Goal: Navigation & Orientation: Understand site structure

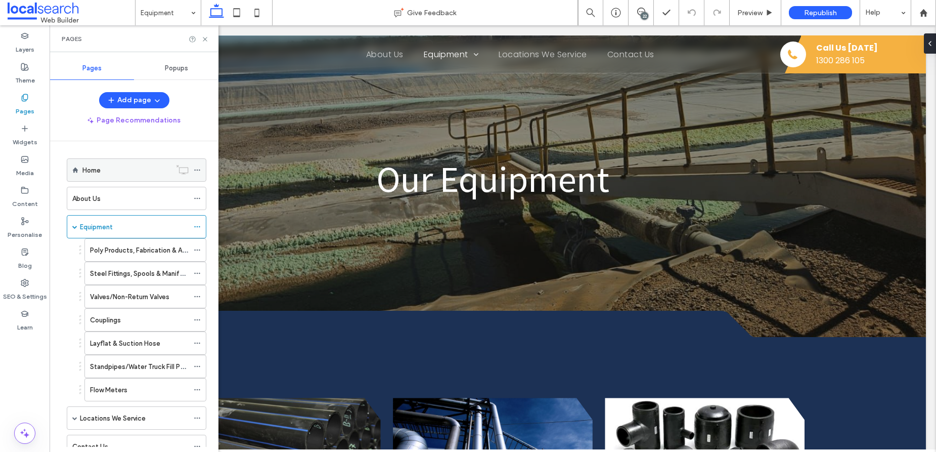
click at [113, 173] on div "Home" at bounding box center [126, 170] width 89 height 11
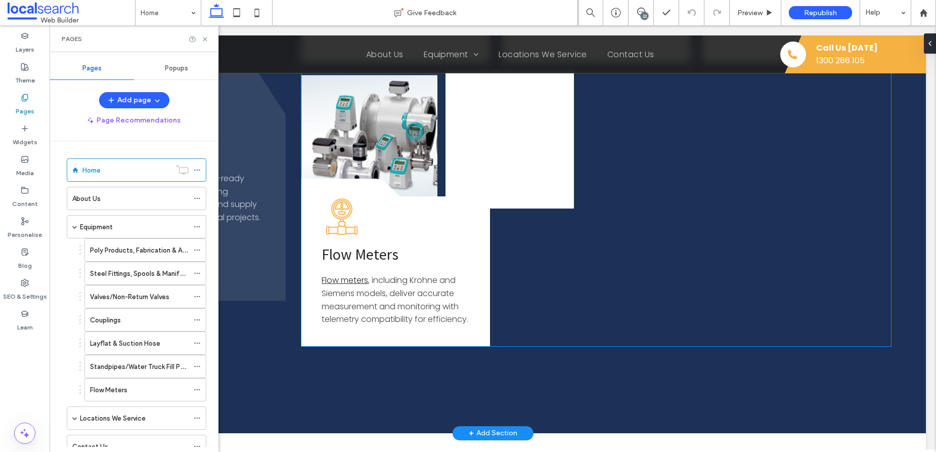
scroll to position [1913, 0]
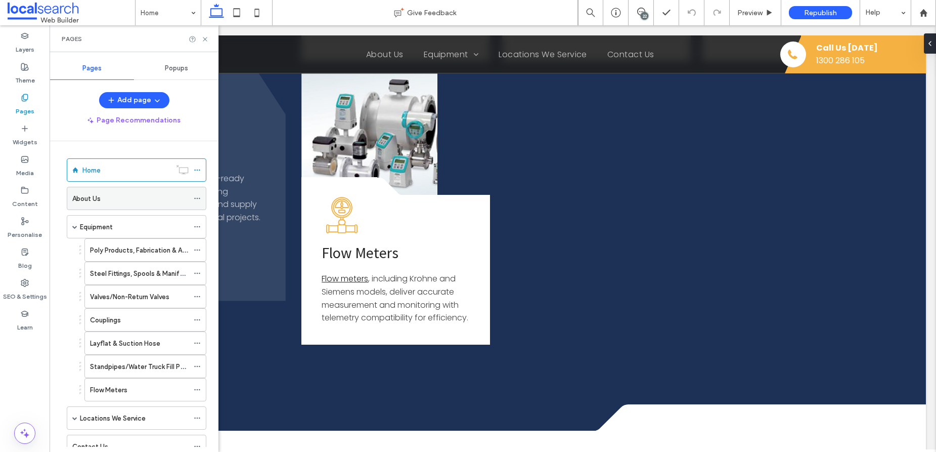
click at [102, 201] on div "About Us" at bounding box center [130, 198] width 116 height 11
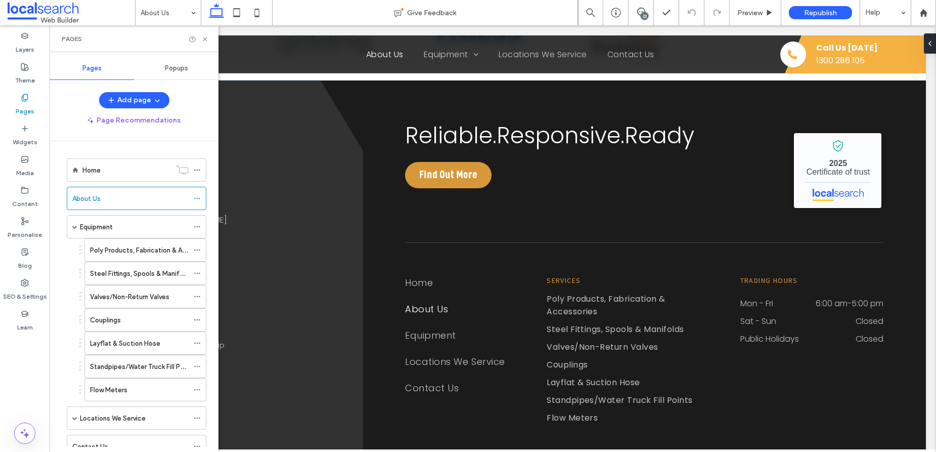
scroll to position [892, 0]
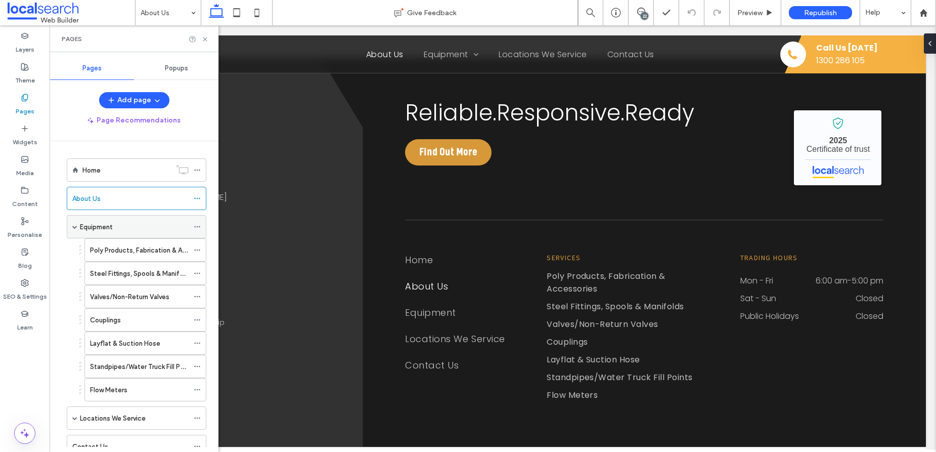
click at [108, 225] on label "Equipment" at bounding box center [96, 227] width 33 height 18
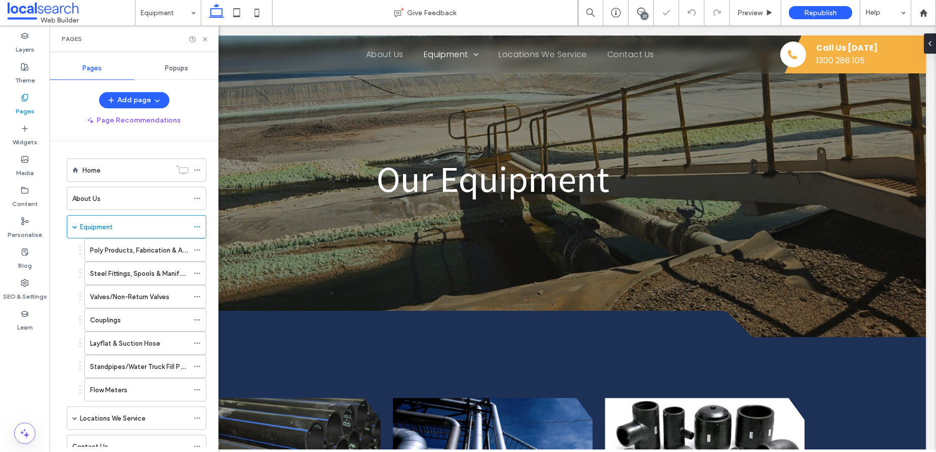
click at [206, 43] on div "Pages" at bounding box center [134, 38] width 169 height 27
click at [204, 39] on use at bounding box center [205, 39] width 4 height 4
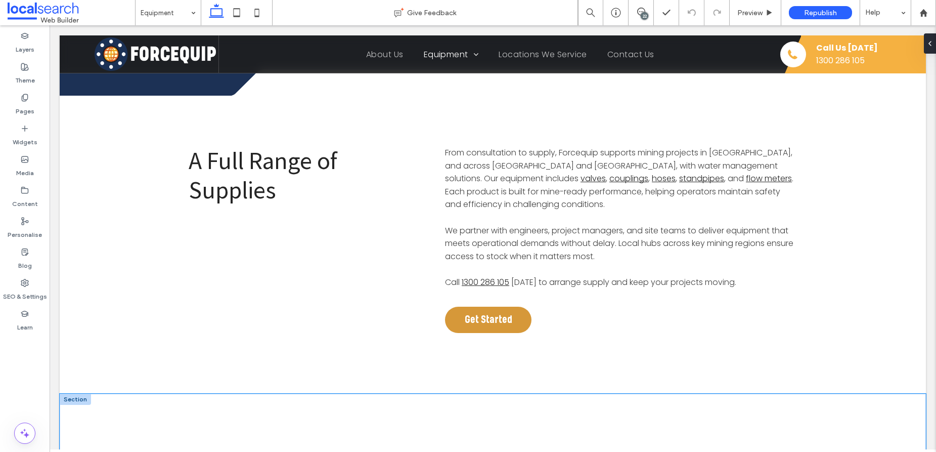
scroll to position [1276, 0]
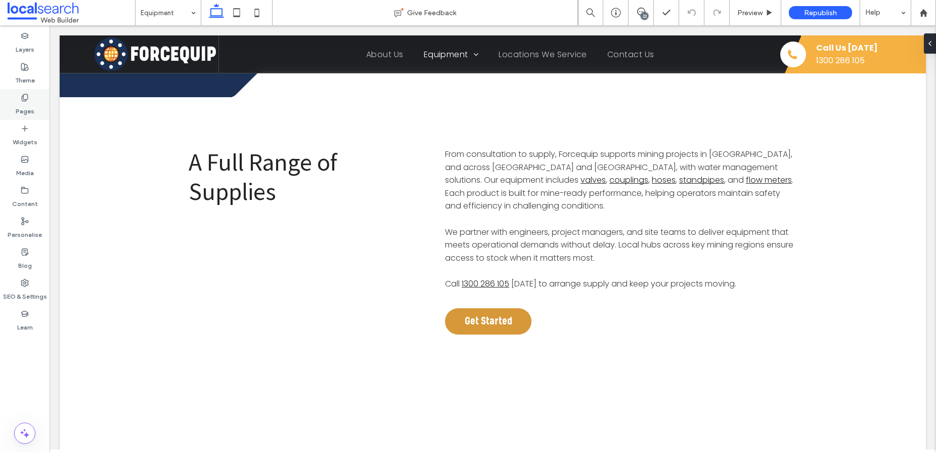
click at [22, 98] on icon at bounding box center [25, 98] width 8 height 8
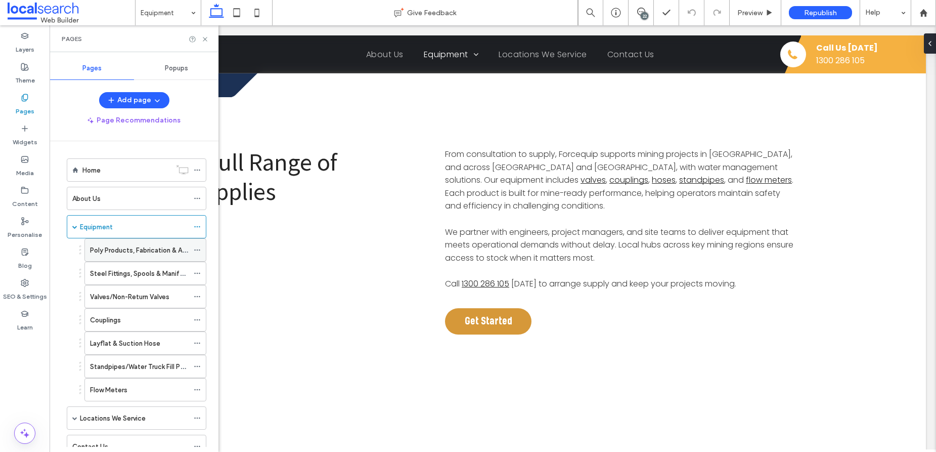
click at [141, 249] on label "Poly Products, Fabrication & Accessories" at bounding box center [153, 250] width 126 height 18
click at [206, 39] on icon at bounding box center [205, 39] width 8 height 8
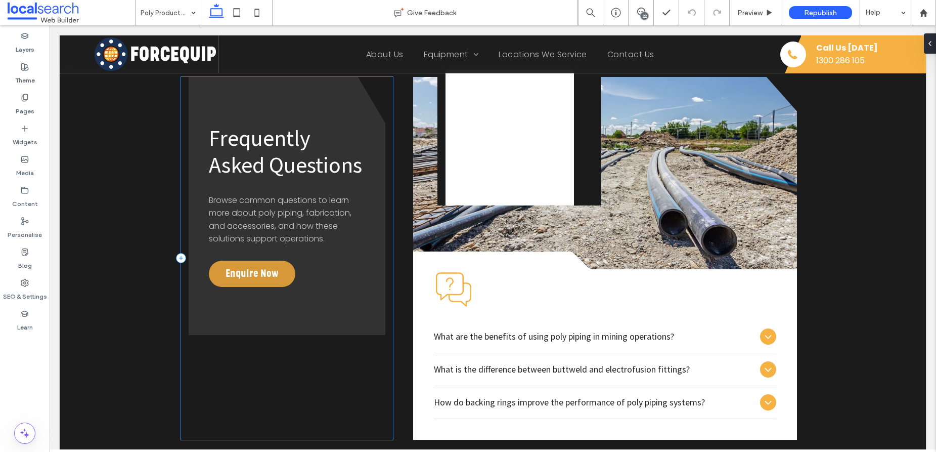
scroll to position [1877, 0]
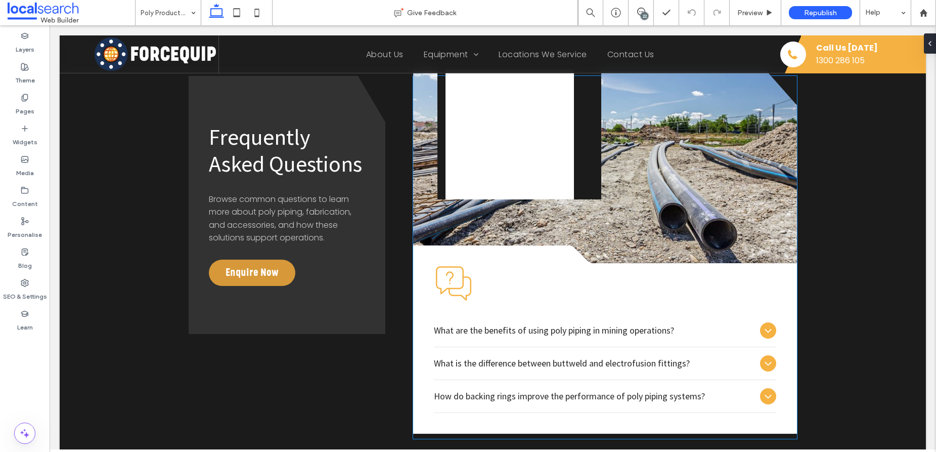
click at [762, 324] on icon at bounding box center [768, 330] width 12 height 12
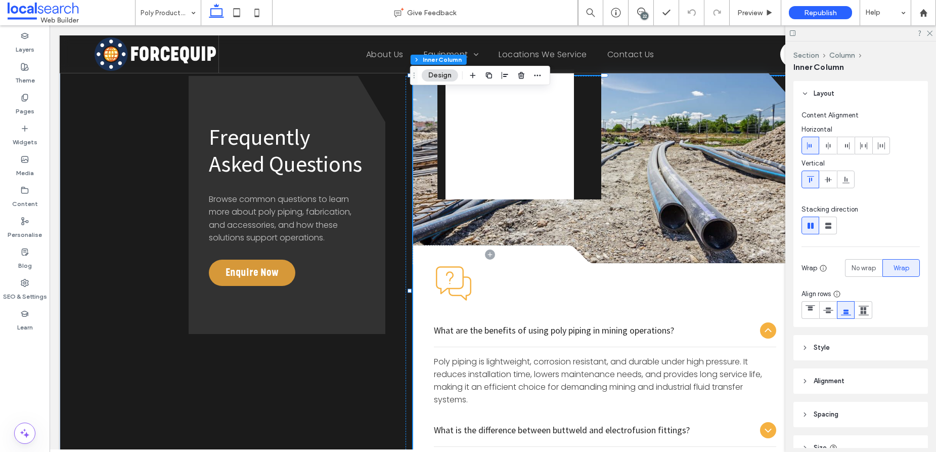
click at [762, 324] on icon at bounding box center [768, 330] width 12 height 12
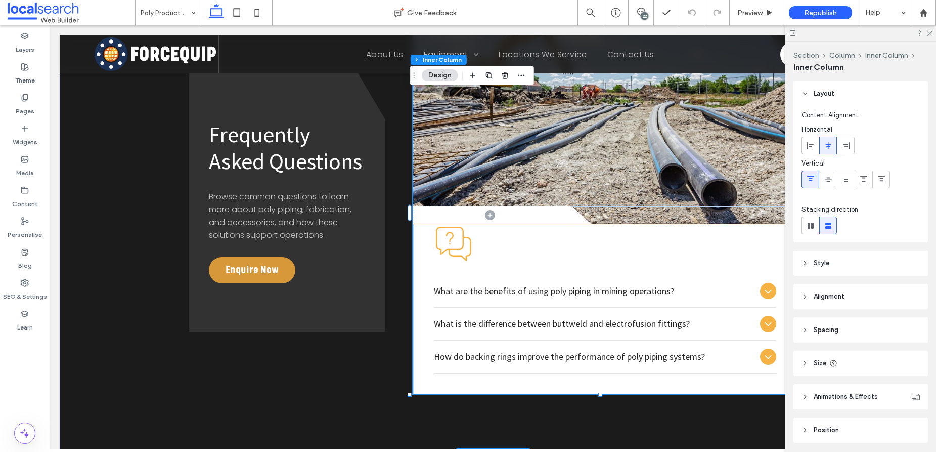
scroll to position [1866, 0]
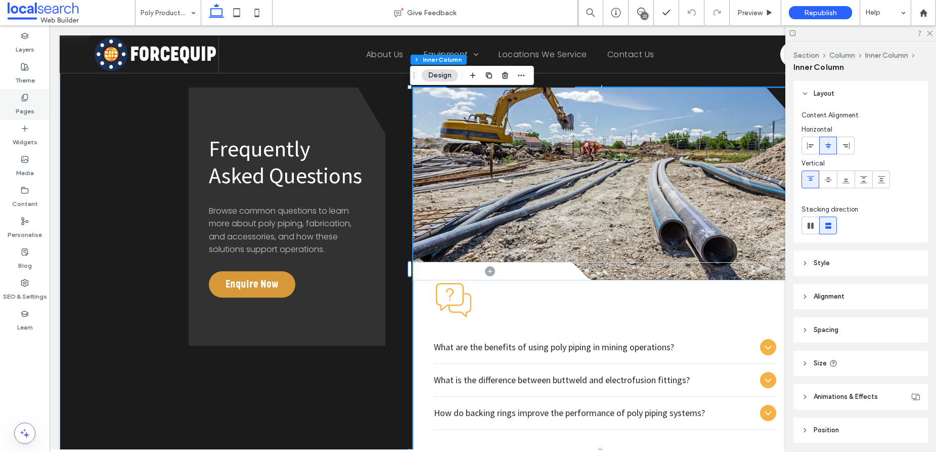
click at [27, 101] on icon at bounding box center [25, 98] width 8 height 8
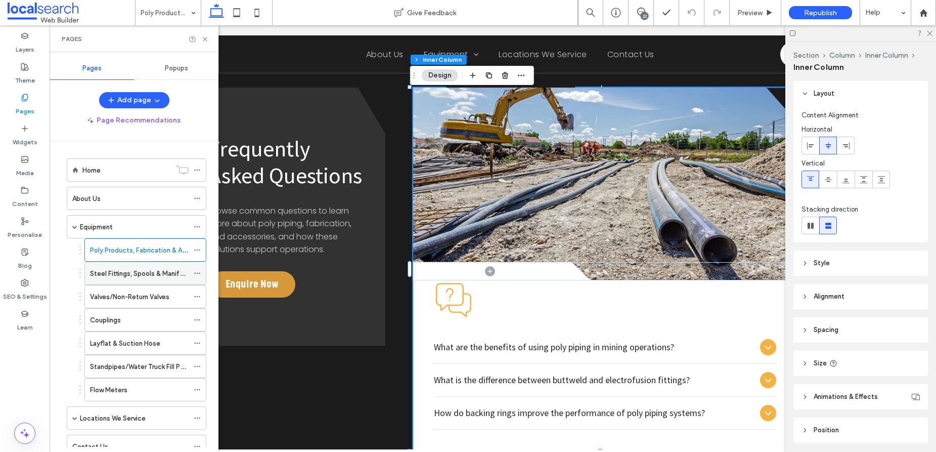
click at [126, 276] on label "Steel Fittings, Spools & Manifolds" at bounding box center [141, 274] width 103 height 18
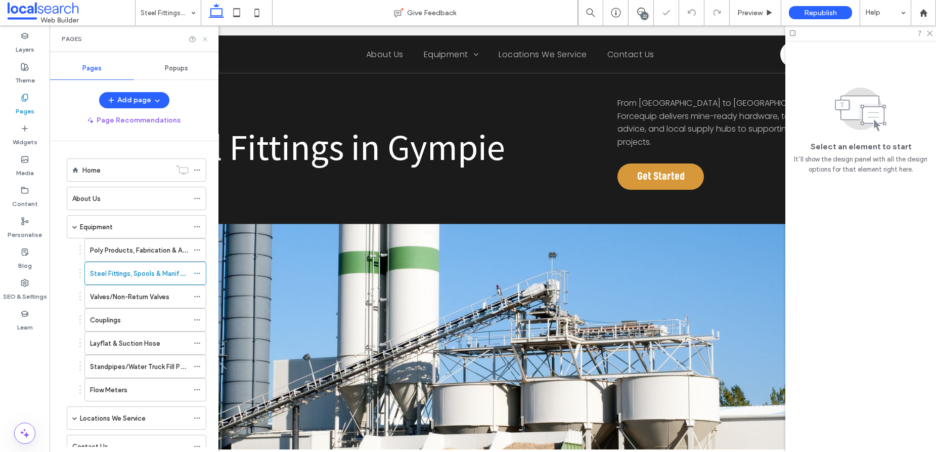
click at [207, 41] on icon at bounding box center [205, 39] width 8 height 8
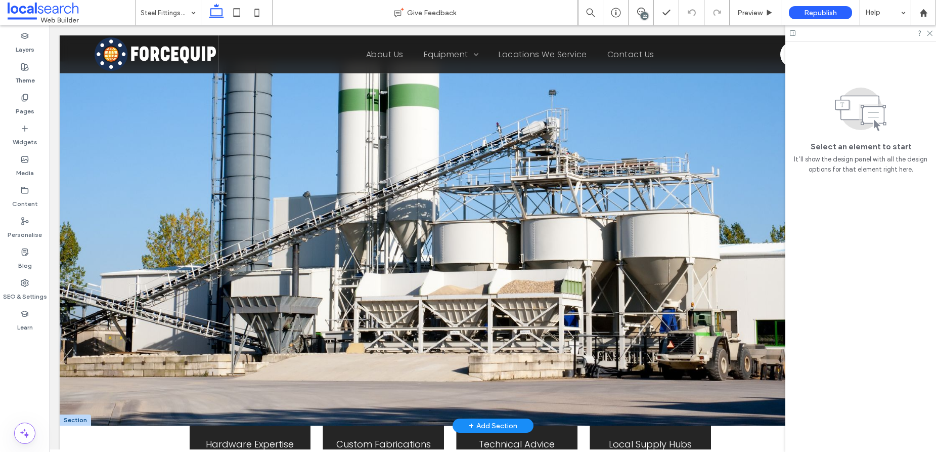
scroll to position [5, 0]
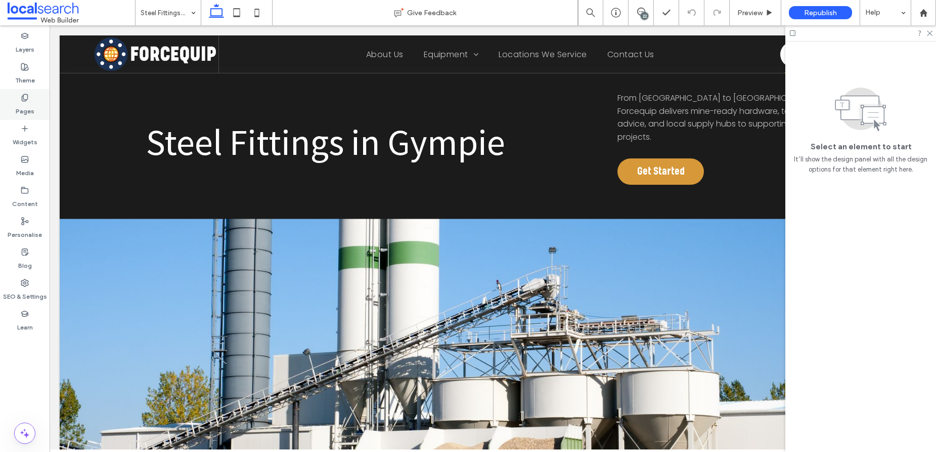
click at [24, 102] on label "Pages" at bounding box center [25, 109] width 19 height 14
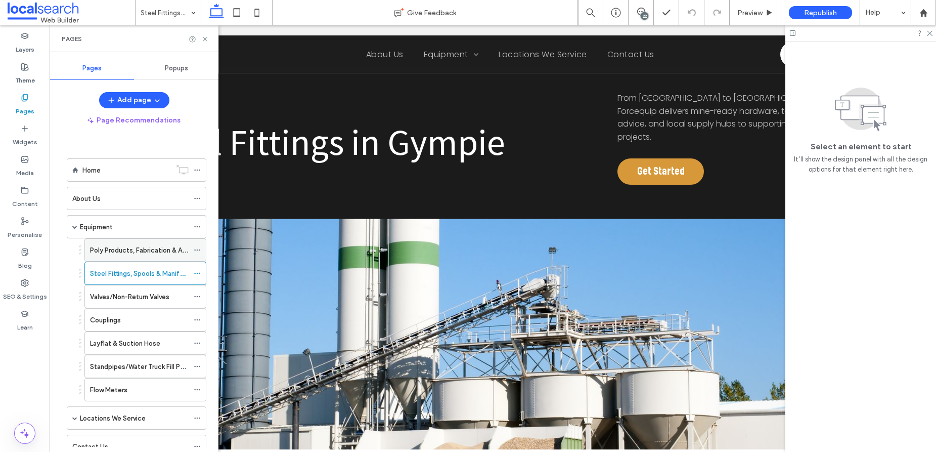
click at [138, 249] on label "Poly Products, Fabrication & Accessories" at bounding box center [153, 250] width 126 height 18
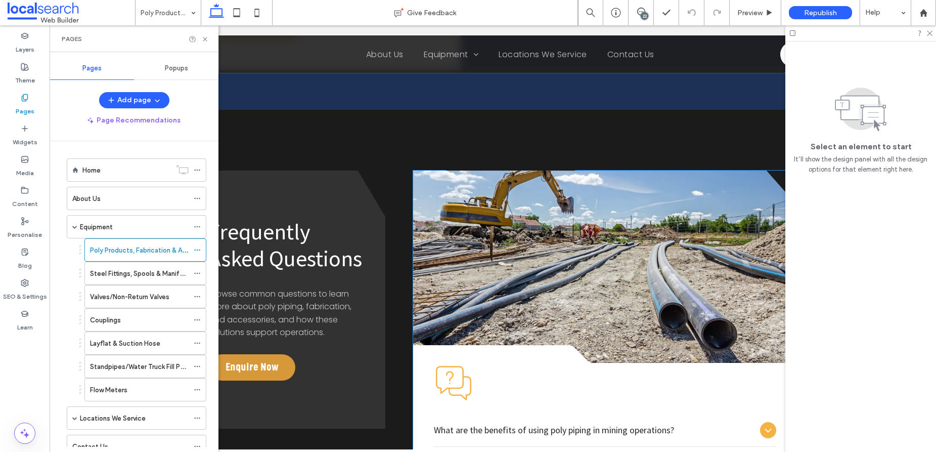
scroll to position [1971, 0]
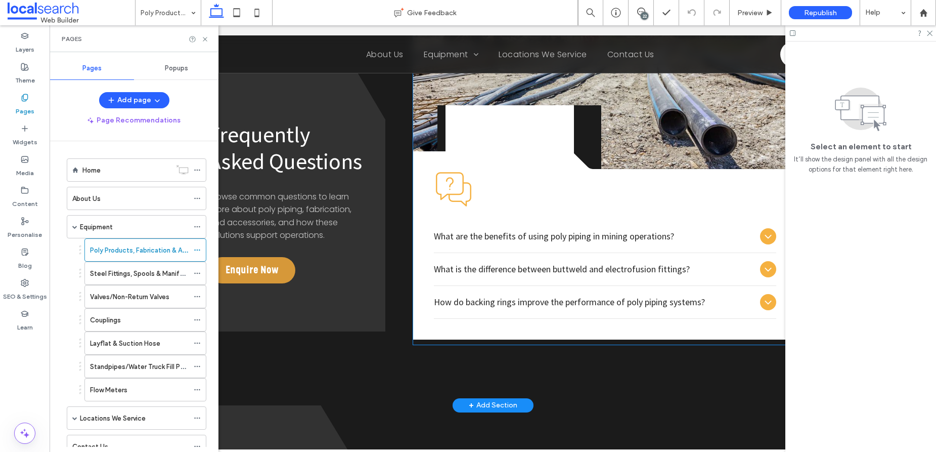
click at [765, 234] on icon at bounding box center [768, 236] width 7 height 4
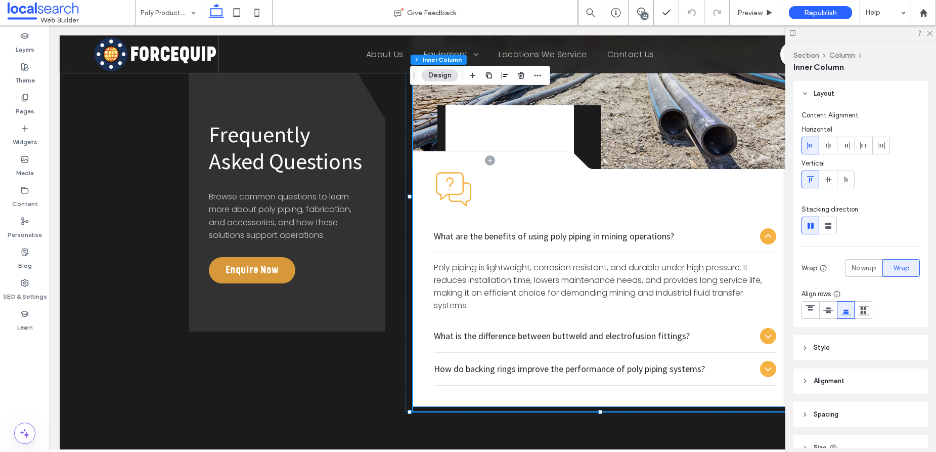
click at [762, 230] on icon at bounding box center [768, 236] width 12 height 12
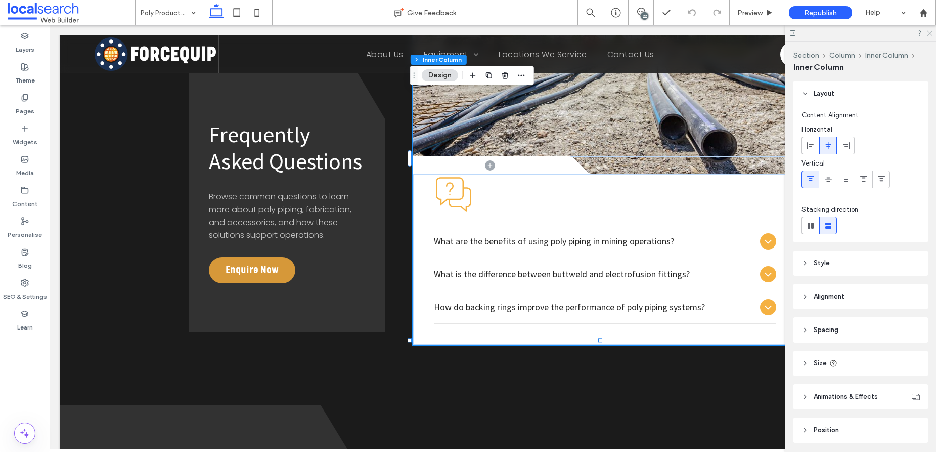
click at [932, 33] on icon at bounding box center [929, 32] width 7 height 7
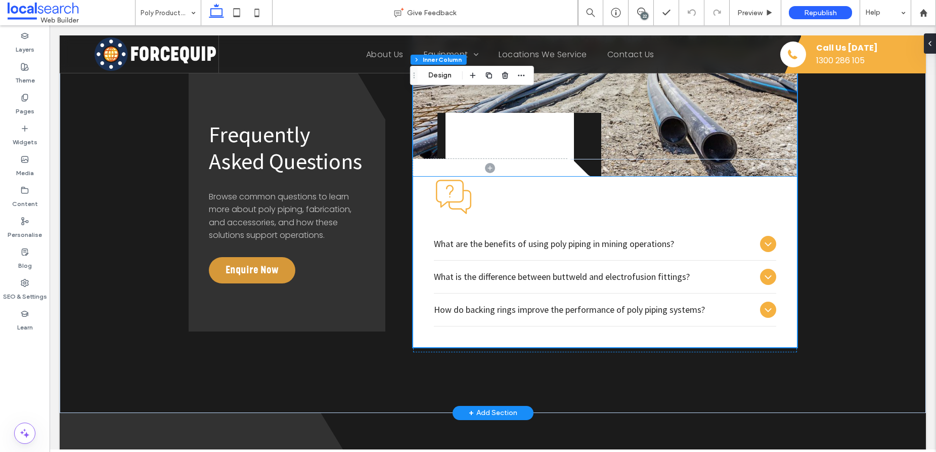
scroll to position [1958, 0]
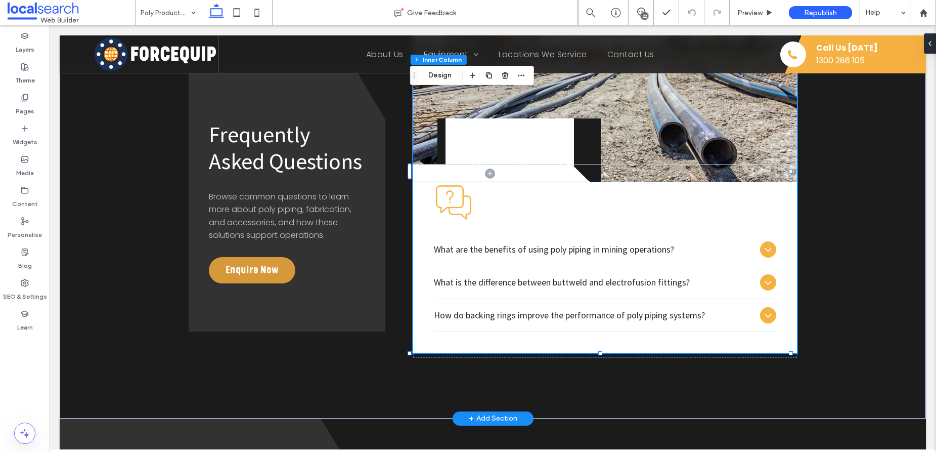
click at [529, 243] on span "What are the benefits of using poly piping in mining operations?" at bounding box center [595, 249] width 322 height 12
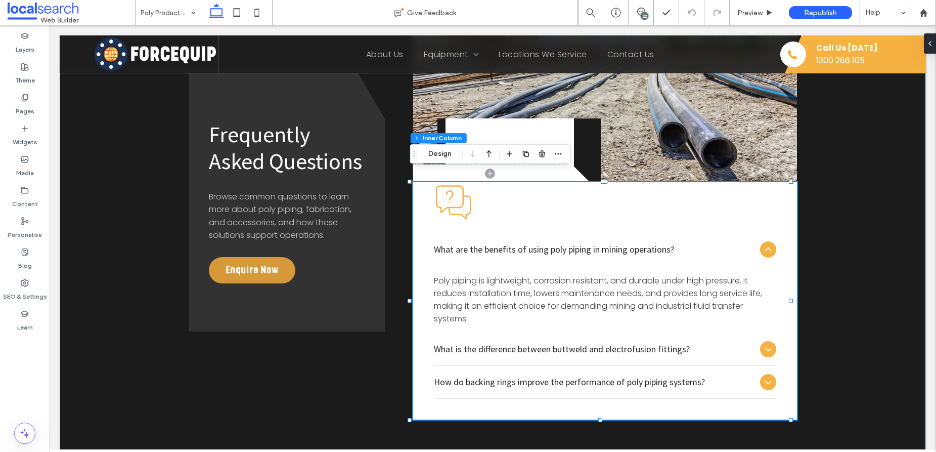
click at [529, 243] on span "What are the benefits of using poly piping in mining operations?" at bounding box center [595, 249] width 322 height 12
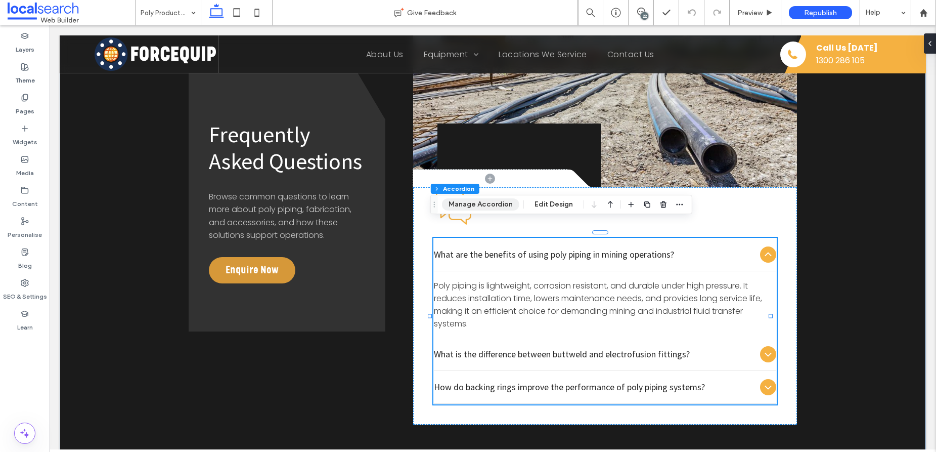
click at [491, 209] on button "Manage Accordion" at bounding box center [480, 204] width 77 height 12
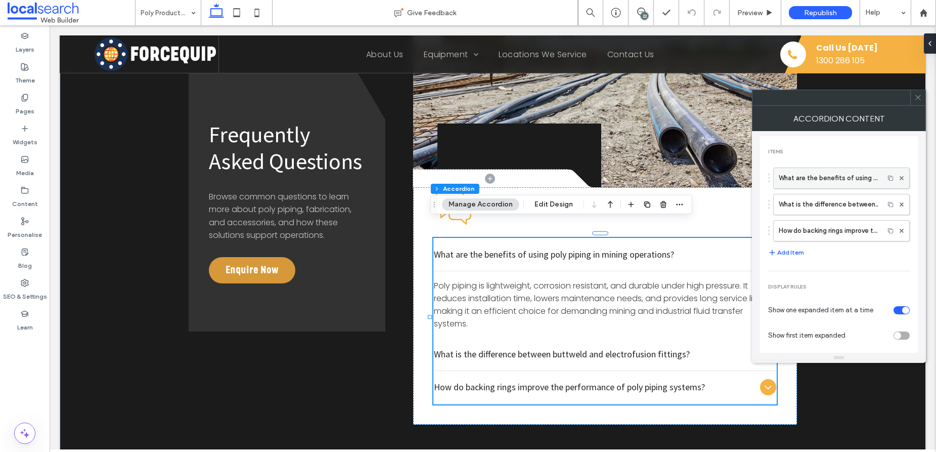
click at [846, 178] on label "What are the benefits of using poly piping in mining operations?" at bounding box center [829, 178] width 100 height 20
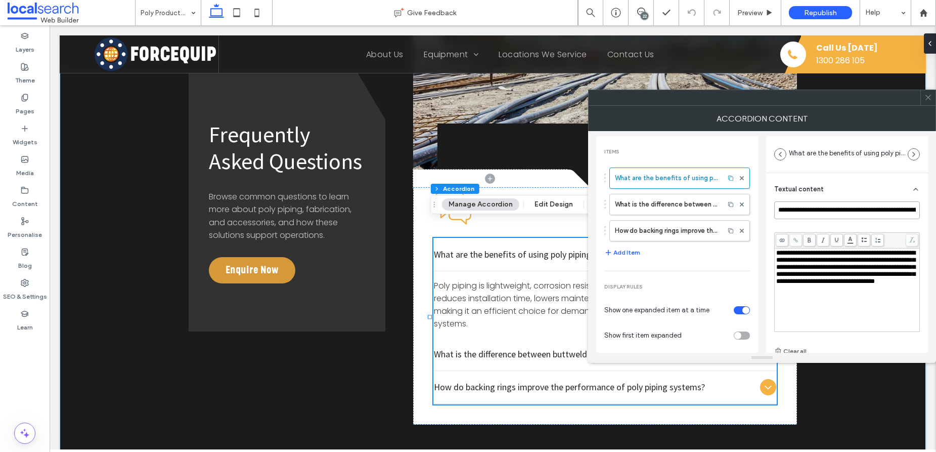
scroll to position [0, 60]
drag, startPoint x: 779, startPoint y: 210, endPoint x: 929, endPoint y: 224, distance: 150.3
click at [929, 224] on div "**********" at bounding box center [762, 242] width 348 height 222
paste input
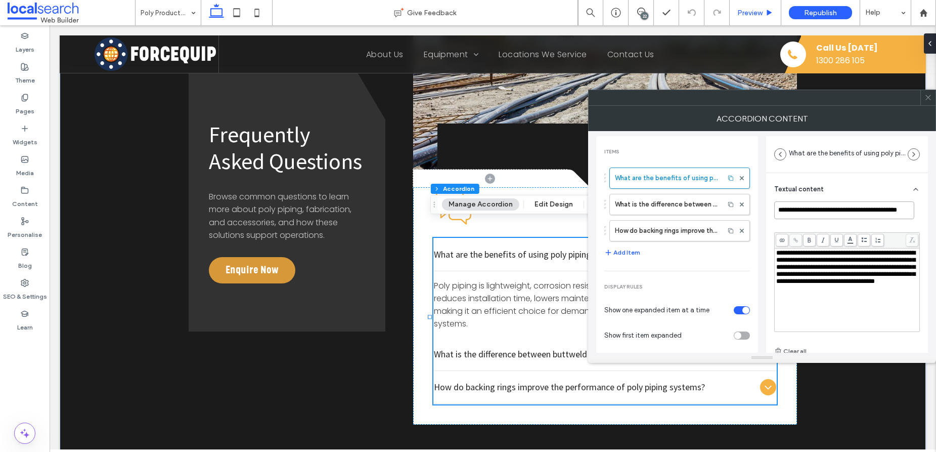
type input "**********"
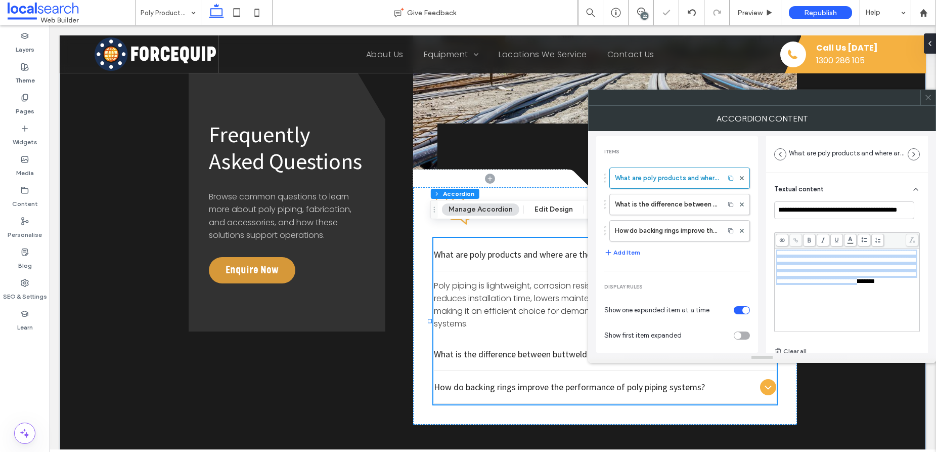
drag, startPoint x: 778, startPoint y: 253, endPoint x: 850, endPoint y: 300, distance: 86.5
click at [850, 284] on span "**********" at bounding box center [845, 266] width 139 height 35
click at [776, 251] on span "**********" at bounding box center [845, 266] width 139 height 35
drag, startPoint x: 777, startPoint y: 252, endPoint x: 873, endPoint y: 315, distance: 115.4
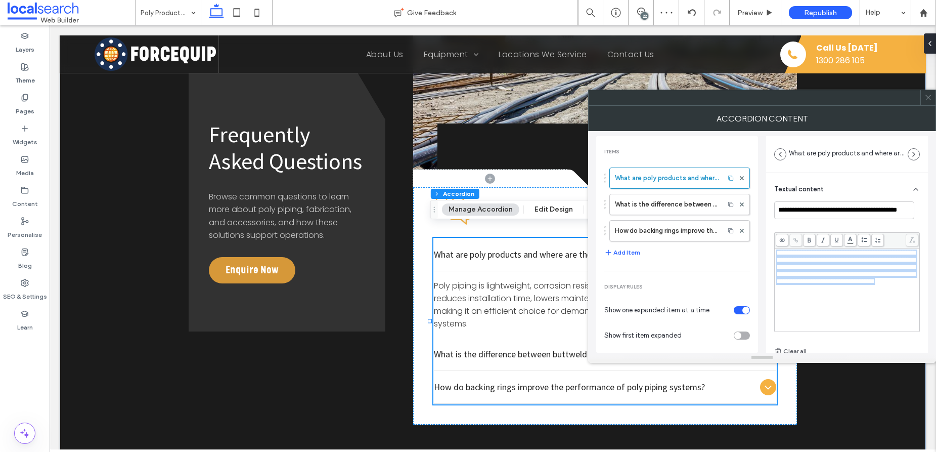
click at [873, 315] on div "**********" at bounding box center [847, 289] width 142 height 81
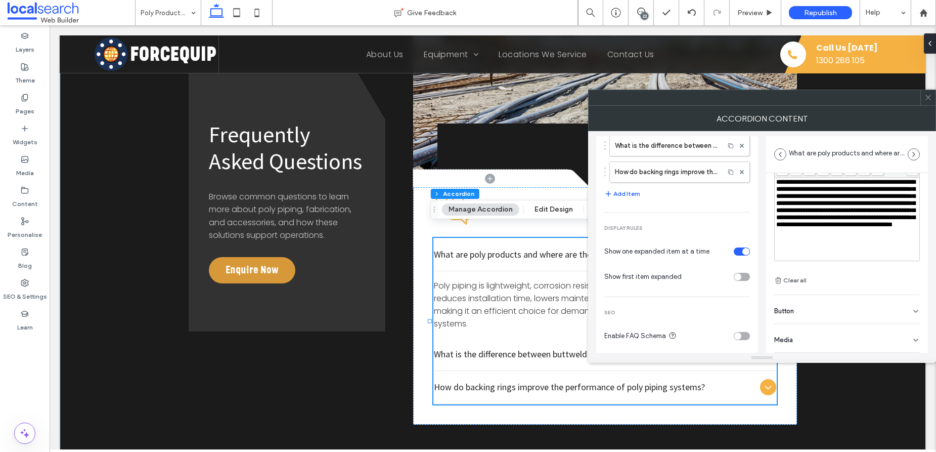
scroll to position [61, 0]
click at [927, 101] on span at bounding box center [929, 97] width 8 height 15
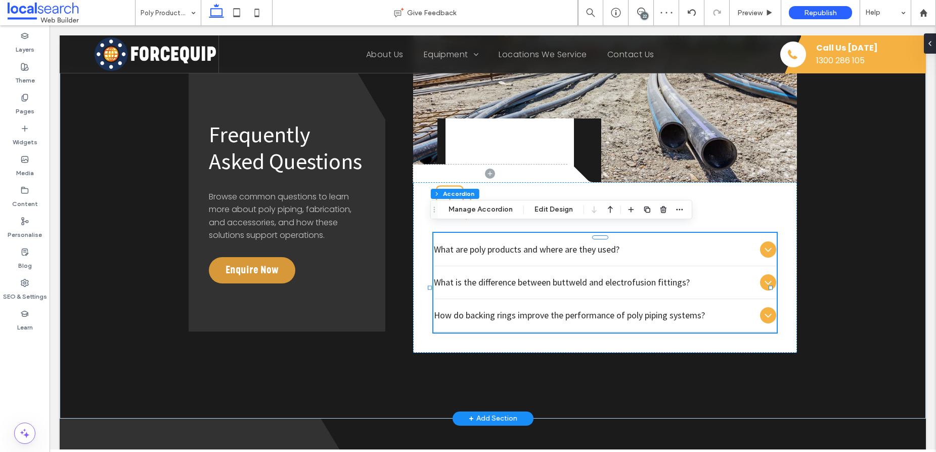
click at [762, 243] on icon at bounding box center [768, 249] width 12 height 12
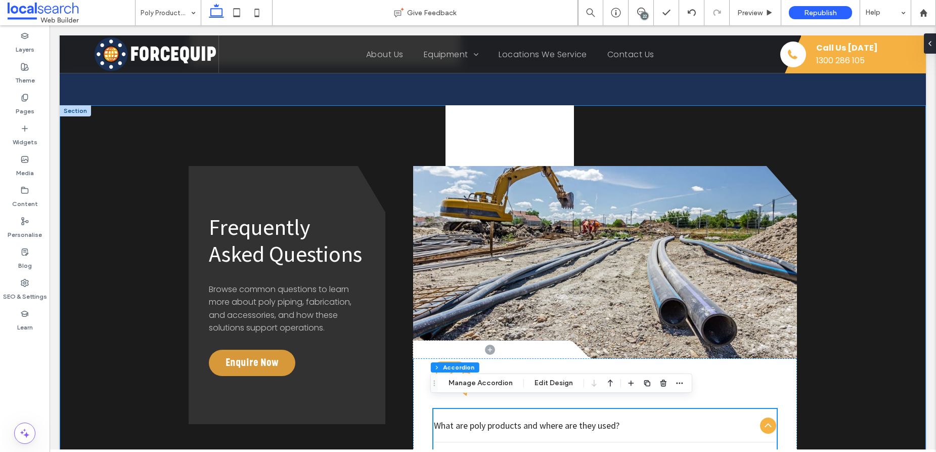
scroll to position [1793, 0]
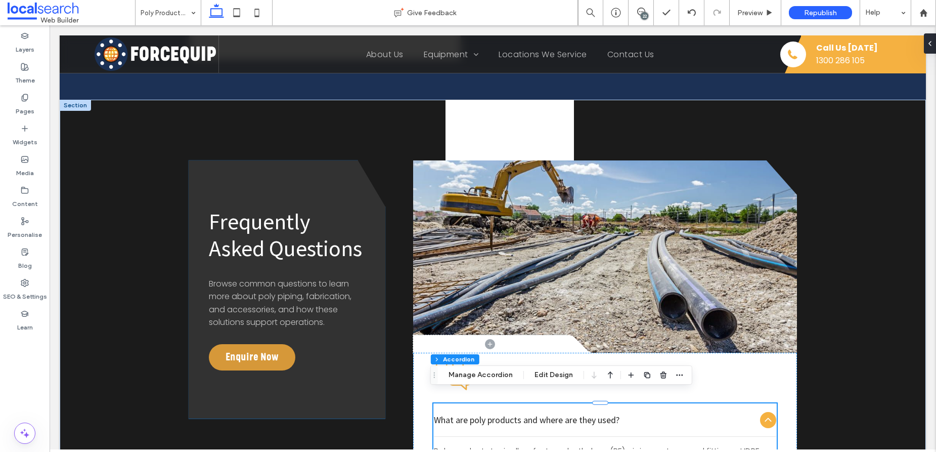
click at [301, 284] on span "Browse common questions to learn more about poly piping, fabrication, and acces…" at bounding box center [280, 303] width 143 height 51
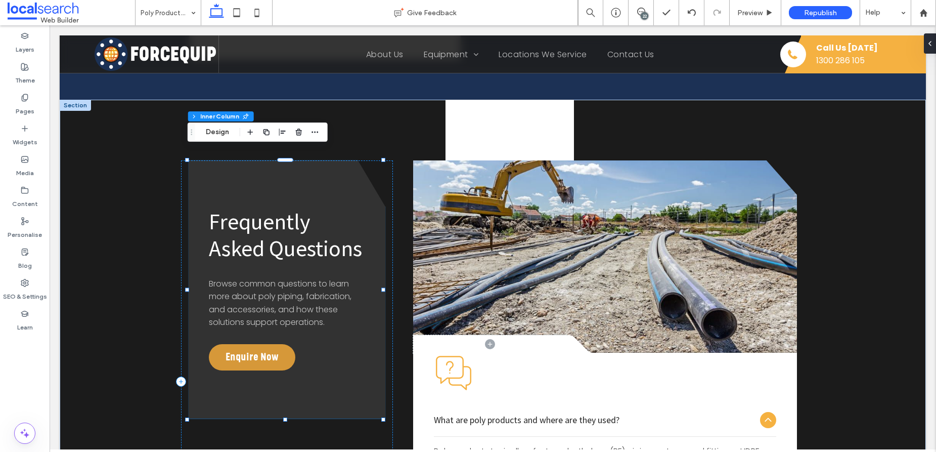
click at [301, 284] on span "Browse common questions to learn more about poly piping, fabrication, and acces…" at bounding box center [280, 303] width 143 height 51
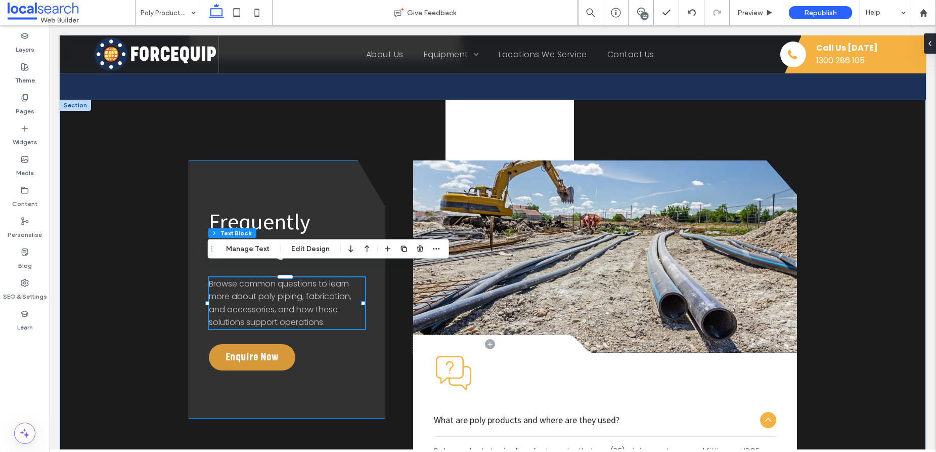
click at [301, 284] on span "Browse common questions to learn more about poly piping, fabrication, and acces…" at bounding box center [280, 303] width 143 height 51
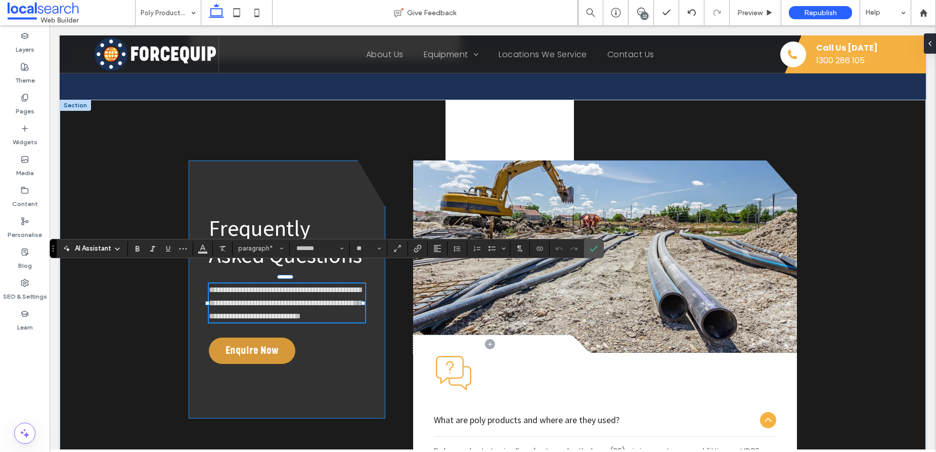
click at [301, 286] on span "**********" at bounding box center [285, 302] width 153 height 33
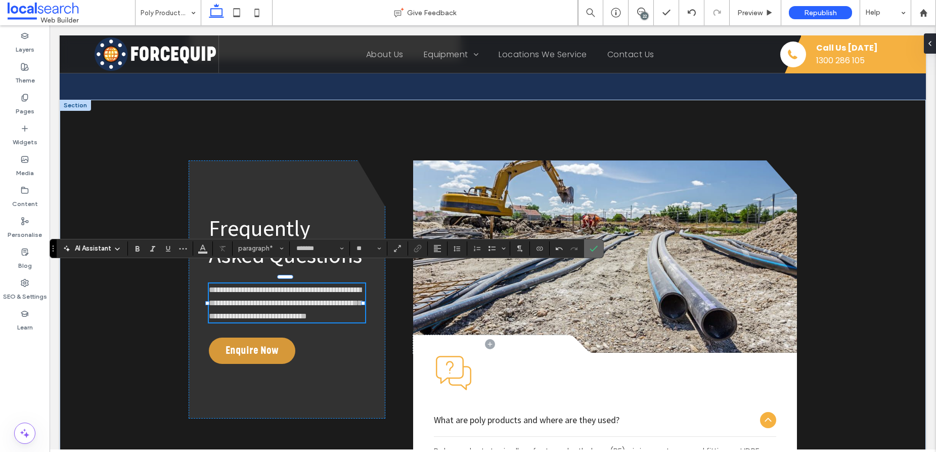
click at [594, 247] on icon "Confirm" at bounding box center [594, 248] width 8 height 8
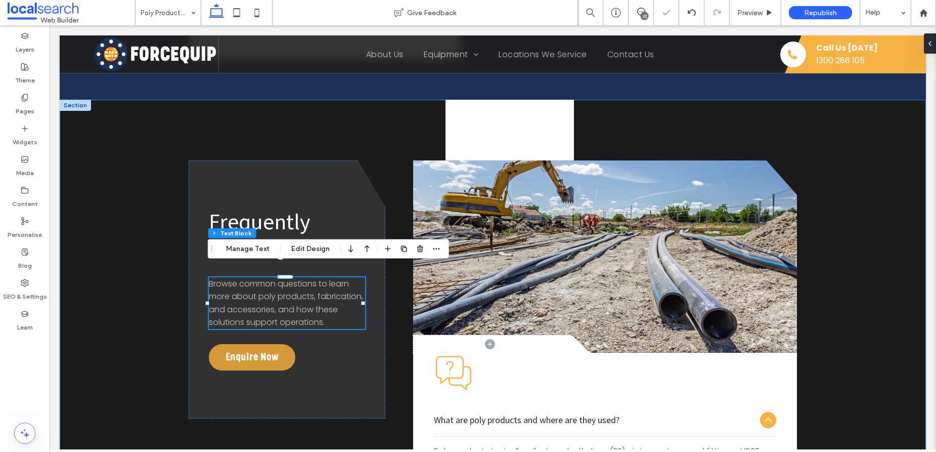
click at [91, 348] on div "Frequently Asked Questions Browse common questions to learn more about poly pro…" at bounding box center [493, 381] width 866 height 563
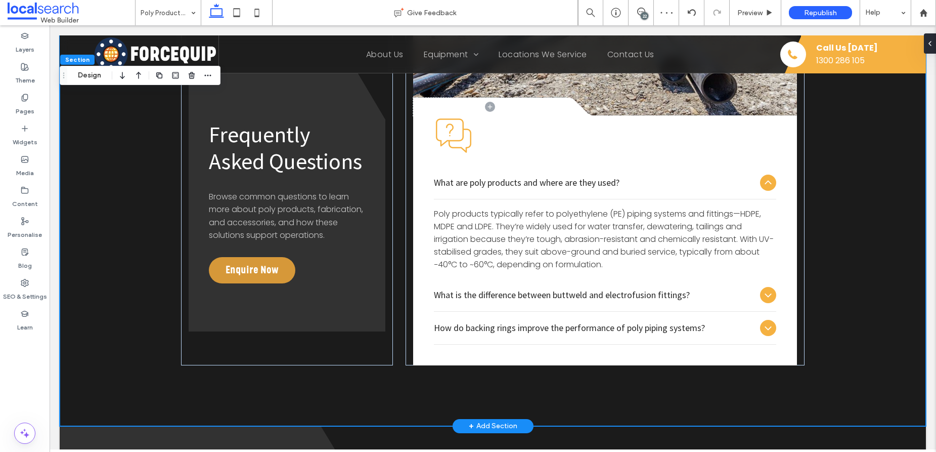
scroll to position [2084, 0]
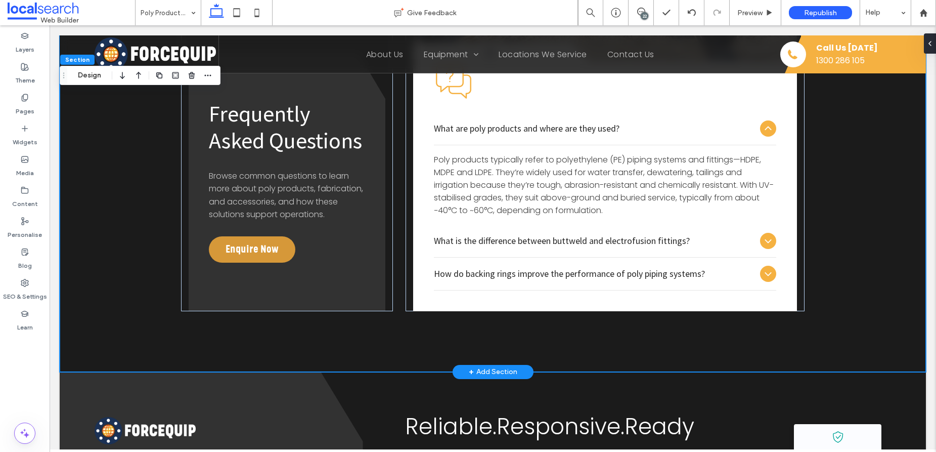
click at [114, 298] on div "Frequently Asked Questions Browse common questions to learn more about poly pro…" at bounding box center [493, 89] width 866 height 563
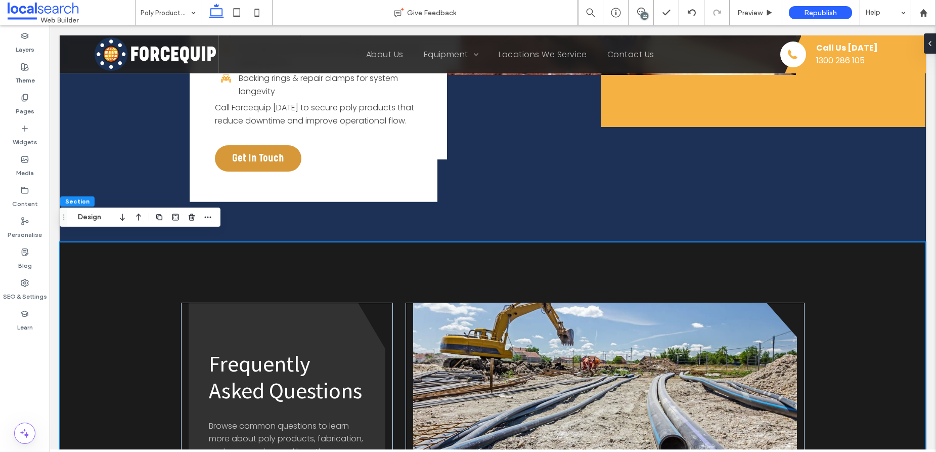
scroll to position [1647, 0]
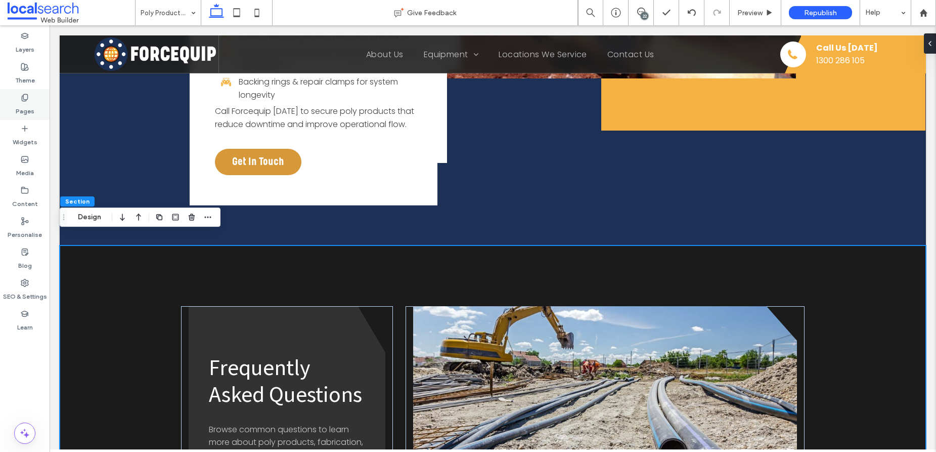
click at [26, 95] on icon at bounding box center [25, 98] width 8 height 8
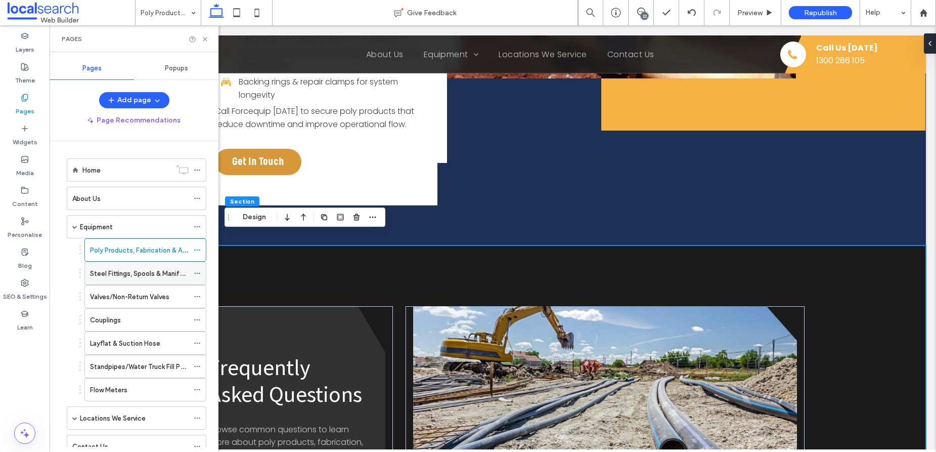
click at [140, 278] on div "Steel Fittings, Spools & Manifolds" at bounding box center [139, 273] width 99 height 22
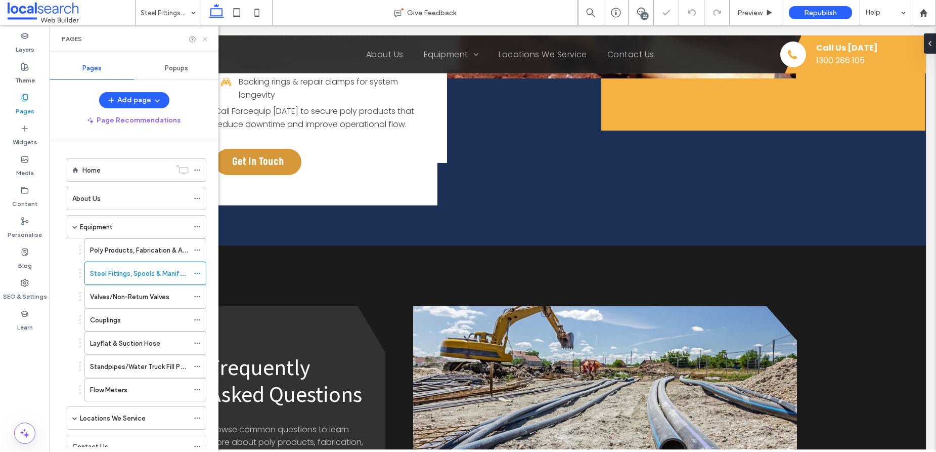
click at [203, 39] on icon at bounding box center [205, 39] width 8 height 8
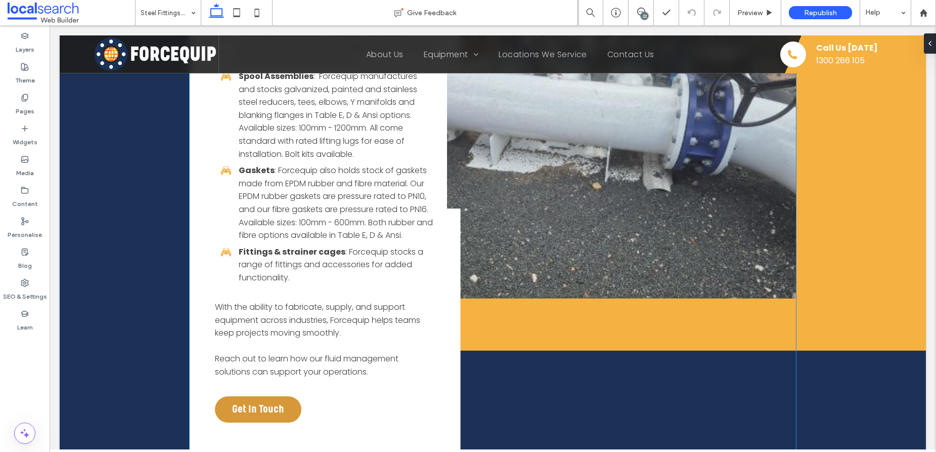
scroll to position [1469, 0]
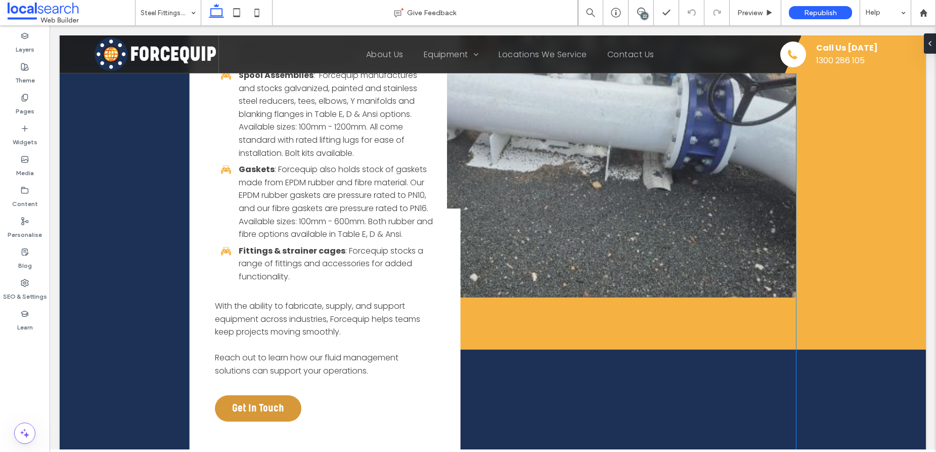
click at [271, 306] on span "With the ability to fabricate, supply, and support equipment across industries,…" at bounding box center [317, 318] width 205 height 37
click at [272, 306] on span "With the ability to fabricate, supply, and support equipment across industries,…" at bounding box center [317, 318] width 205 height 37
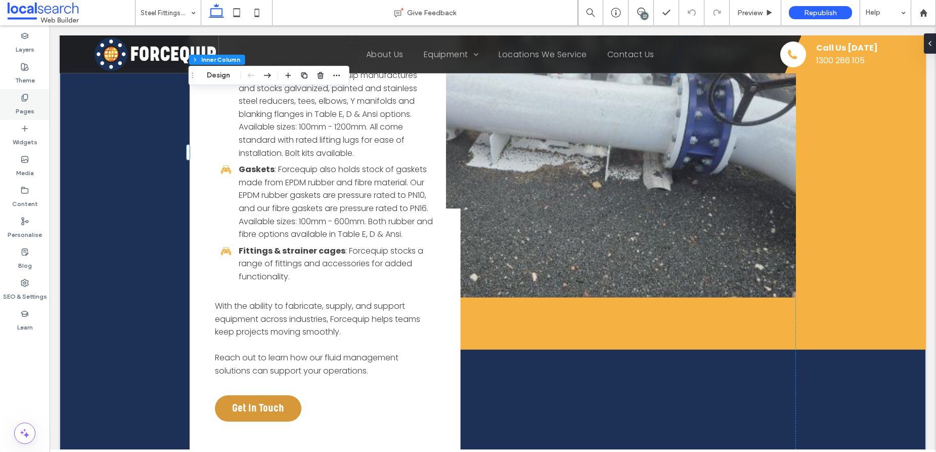
click at [25, 103] on label "Pages" at bounding box center [25, 109] width 19 height 14
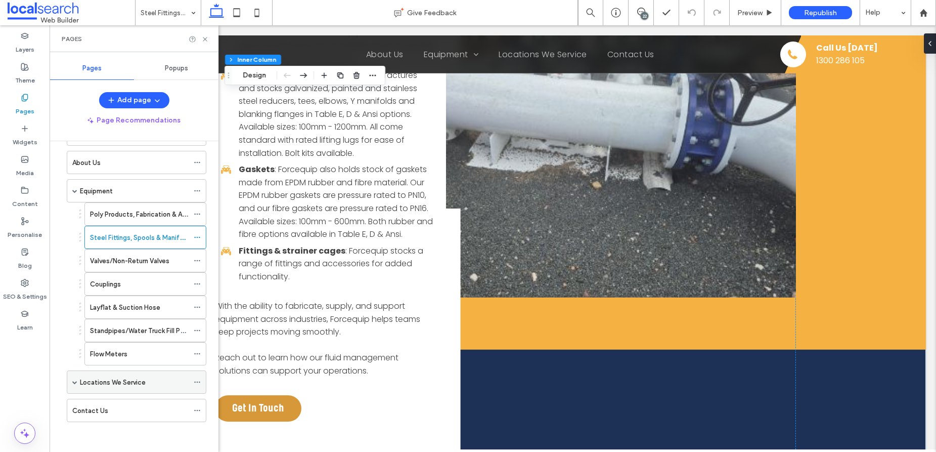
scroll to position [36, 0]
click at [122, 382] on label "Locations We Service" at bounding box center [113, 382] width 66 height 18
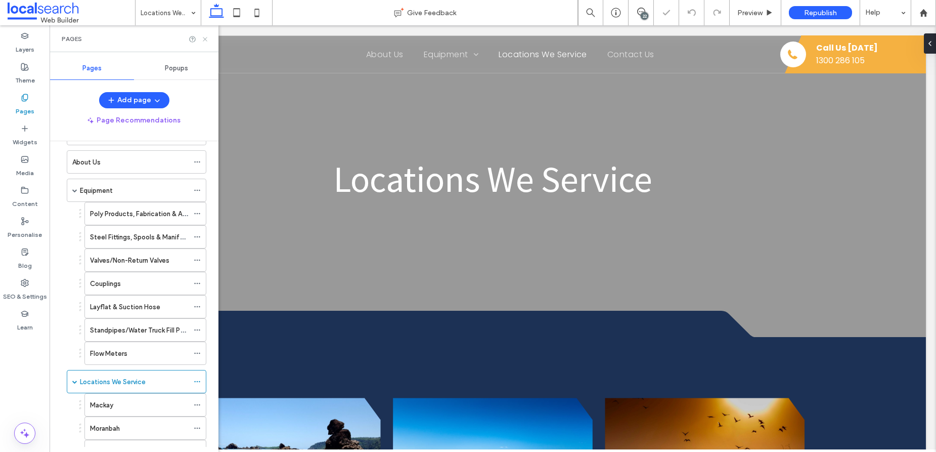
click at [203, 39] on icon at bounding box center [205, 39] width 8 height 8
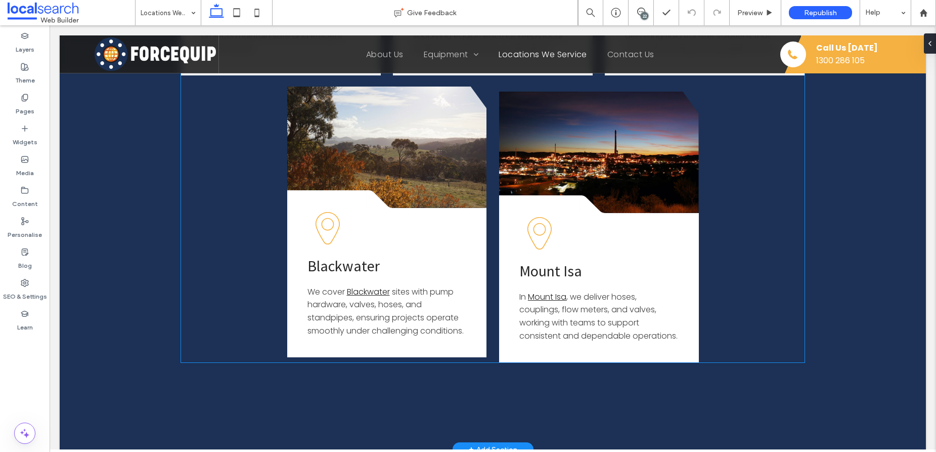
scroll to position [595, 0]
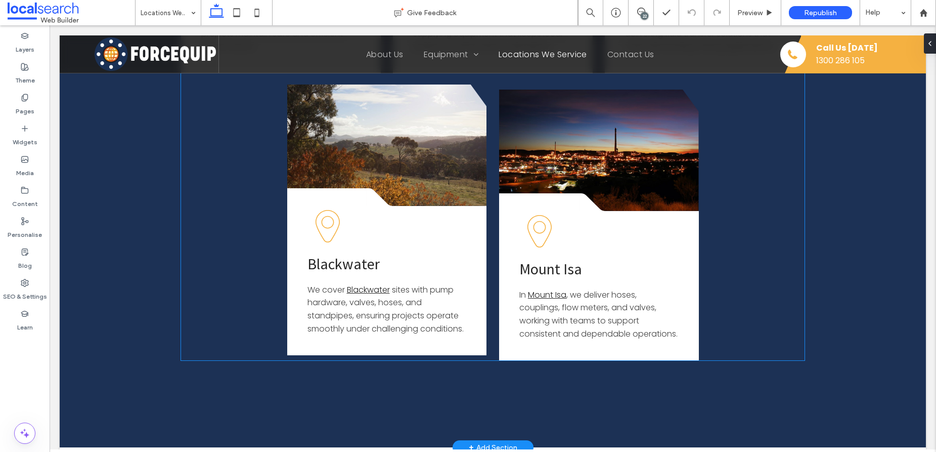
click at [453, 303] on span "sites with pump hardware, valves, hoses, and standpipes, ensuring projects oper…" at bounding box center [385, 309] width 156 height 51
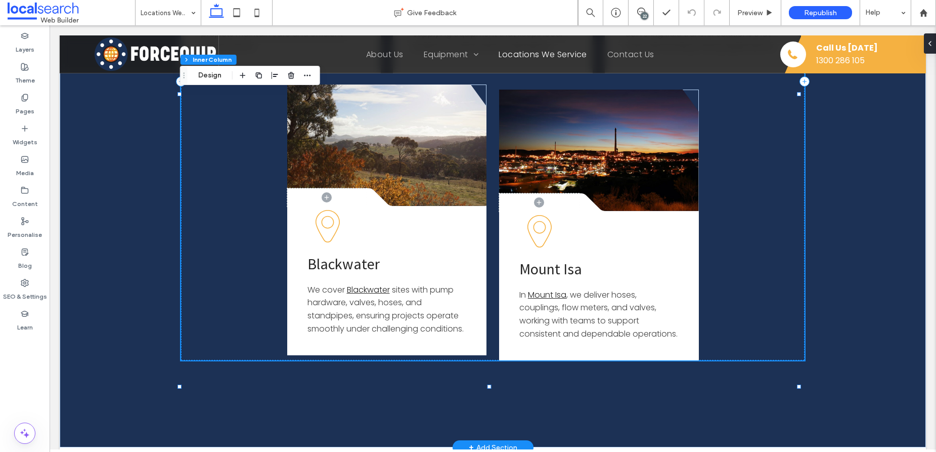
click at [450, 304] on span "sites with pump hardware, valves, hoses, and standpipes, ensuring projects oper…" at bounding box center [385, 309] width 156 height 51
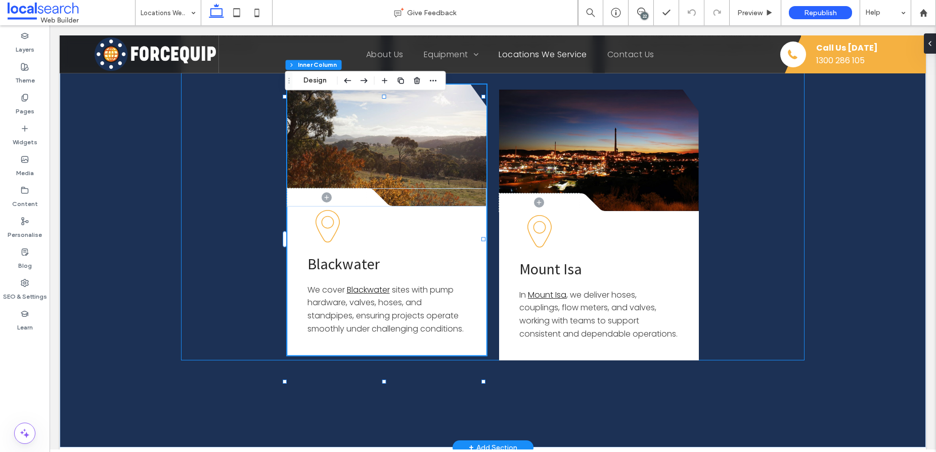
click at [450, 302] on span "sites with pump hardware, valves, hoses, and standpipes, ensuring projects oper…" at bounding box center [385, 309] width 156 height 51
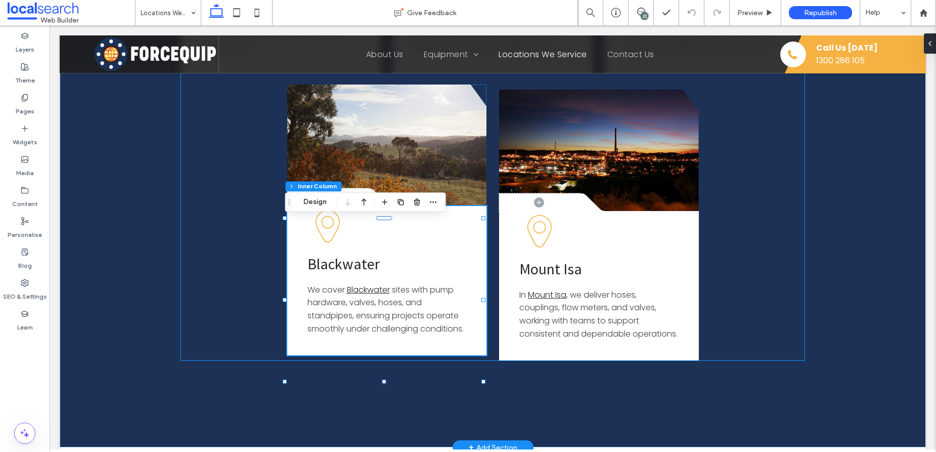
click at [450, 302] on span "sites with pump hardware, valves, hoses, and standpipes, ensuring projects oper…" at bounding box center [385, 309] width 156 height 51
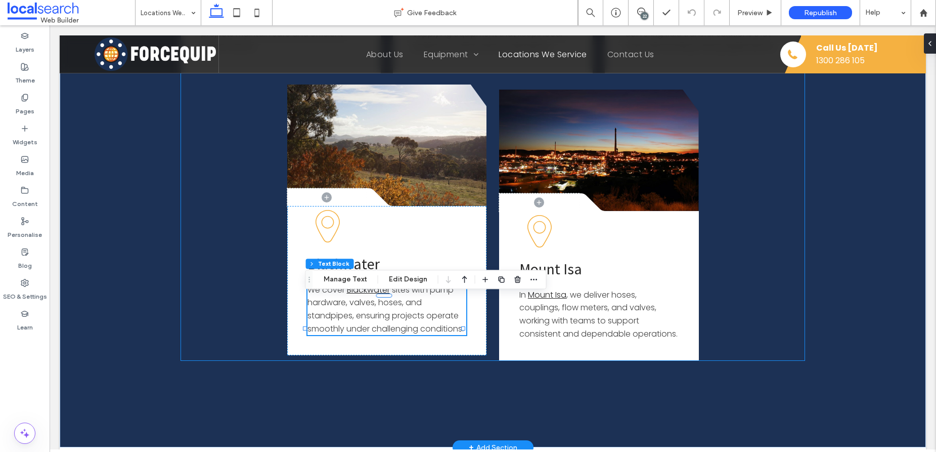
click at [453, 304] on span "sites with pump hardware, valves, hoses, and standpipes, ensuring projects oper…" at bounding box center [385, 309] width 156 height 51
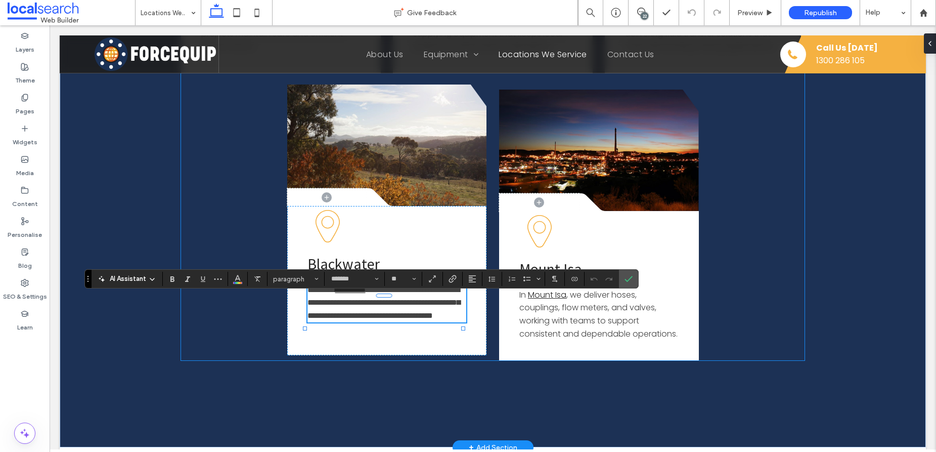
click at [454, 304] on span "**********" at bounding box center [383, 302] width 153 height 33
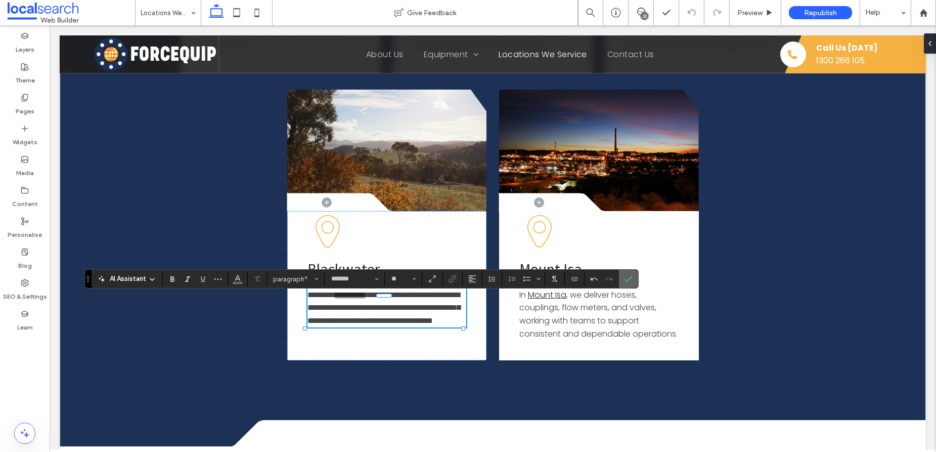
click at [626, 278] on icon "Confirm" at bounding box center [629, 279] width 8 height 8
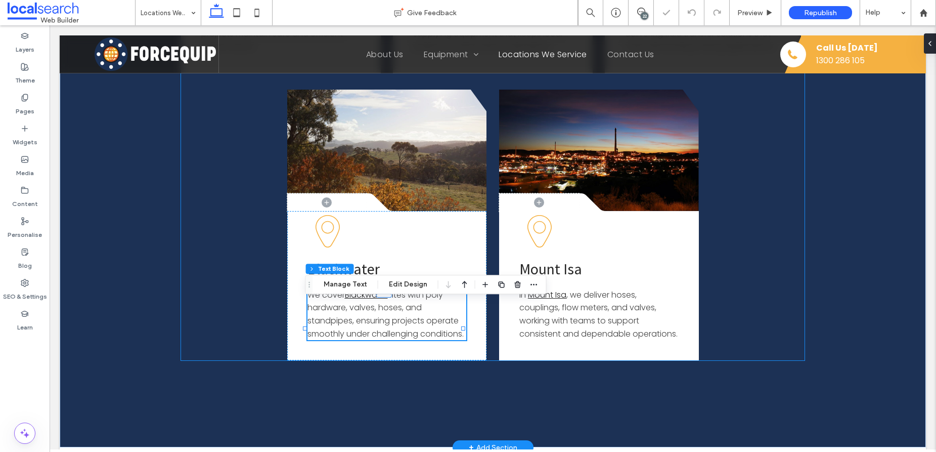
click at [747, 316] on div "Round Corner Icon .cls-1-1856497771-1856497771 { fill: none; } .cls-2-185649777…" at bounding box center [493, 81] width 624 height 558
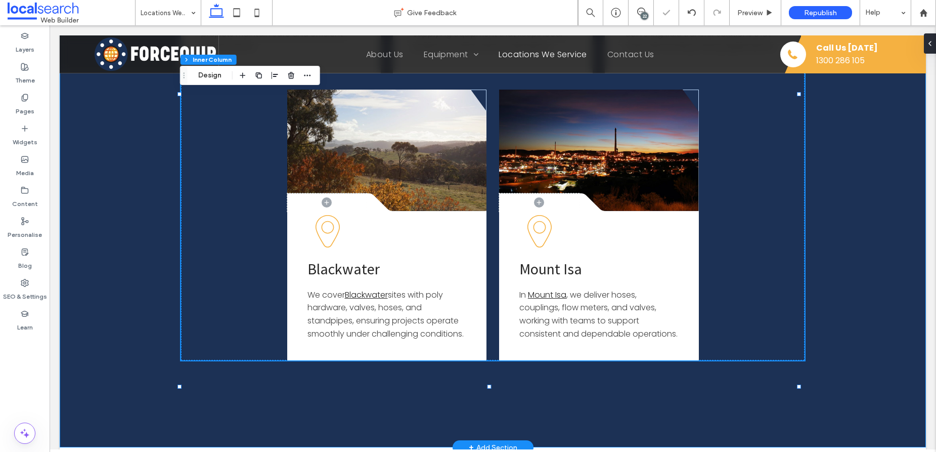
click at [117, 329] on div "Round Corner Icon .cls-1-1856497771-1856497771 { fill: none; } .cls-2-185649777…" at bounding box center [493, 95] width 866 height 706
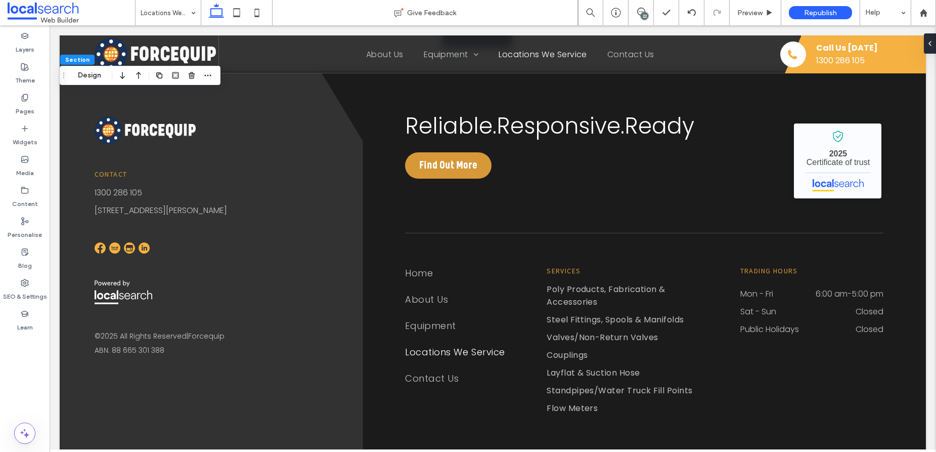
scroll to position [1672, 0]
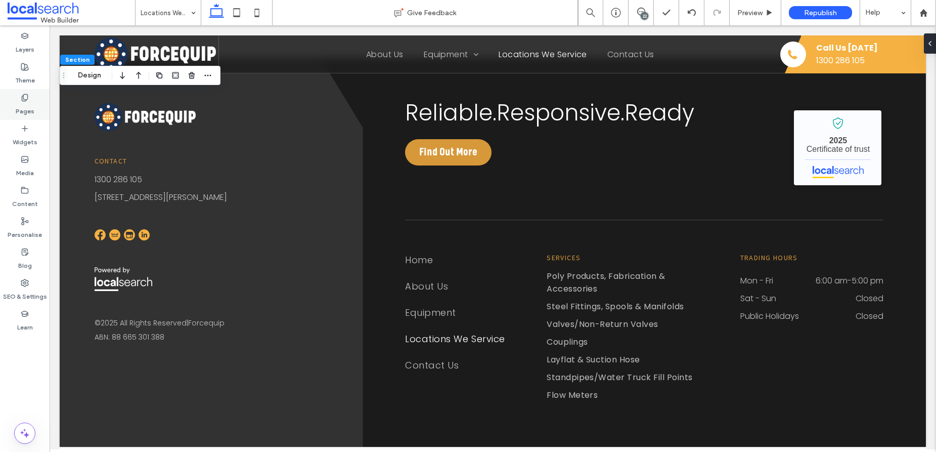
click at [28, 98] on icon at bounding box center [25, 98] width 8 height 8
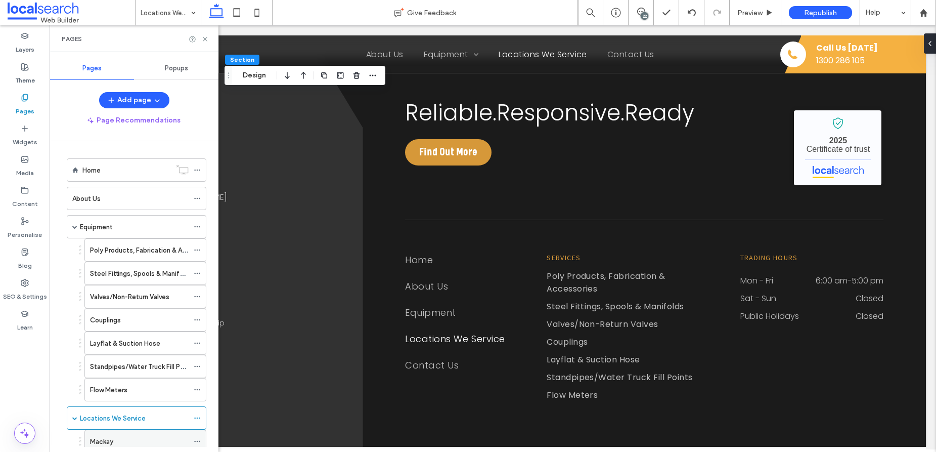
click at [121, 437] on div "Mackay" at bounding box center [139, 441] width 99 height 11
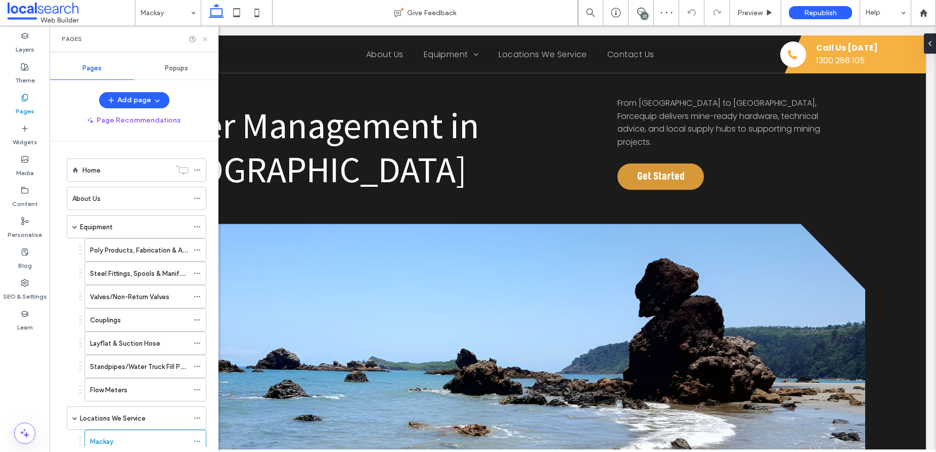
click at [206, 38] on icon at bounding box center [205, 39] width 8 height 8
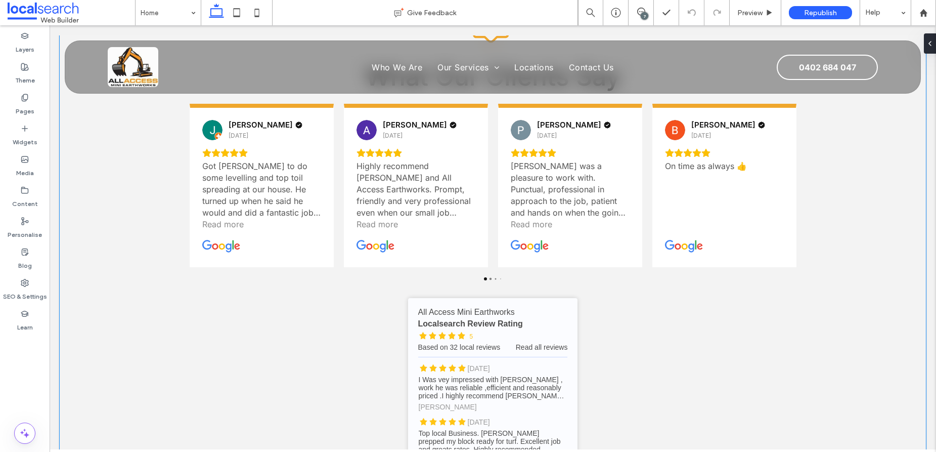
scroll to position [2662, 0]
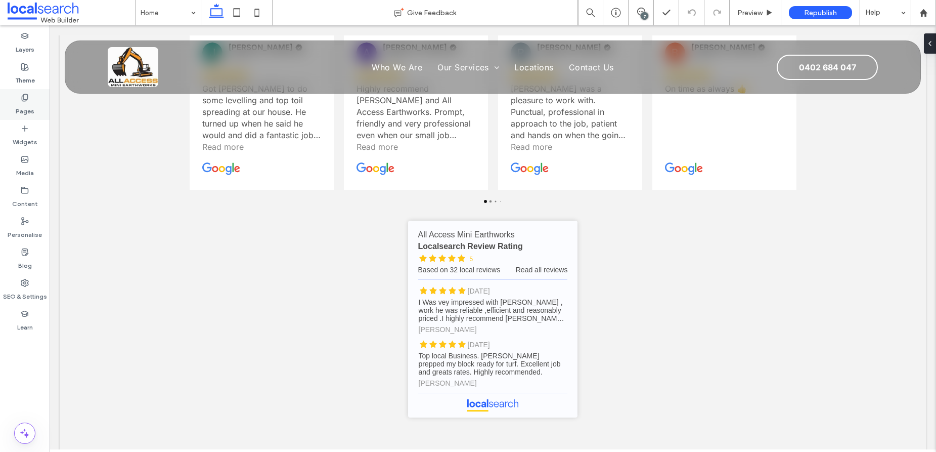
click at [29, 103] on label "Pages" at bounding box center [25, 109] width 19 height 14
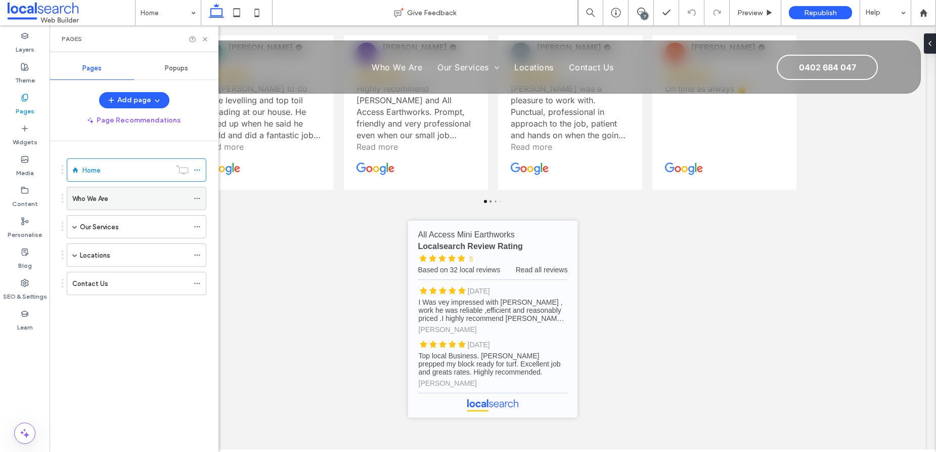
click at [122, 207] on div "Who We Are" at bounding box center [130, 198] width 116 height 22
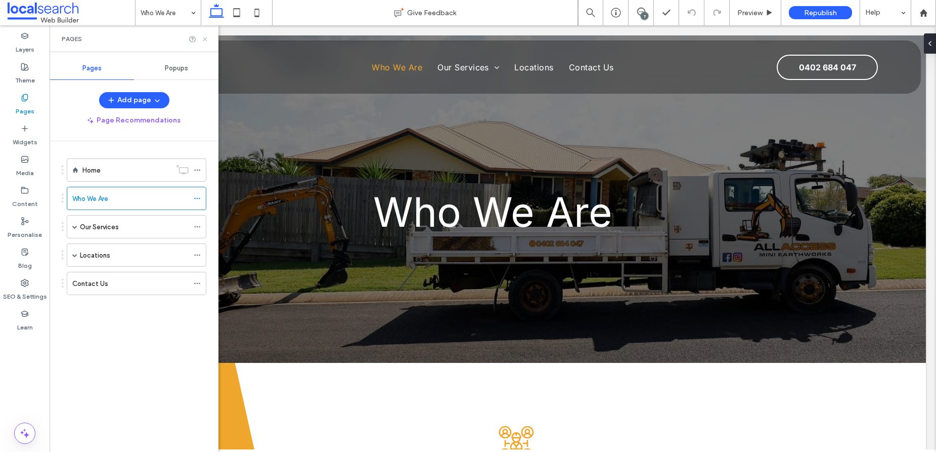
scroll to position [0, 0]
drag, startPoint x: 206, startPoint y: 38, endPoint x: 270, endPoint y: 94, distance: 84.6
click at [206, 38] on use at bounding box center [205, 39] width 4 height 4
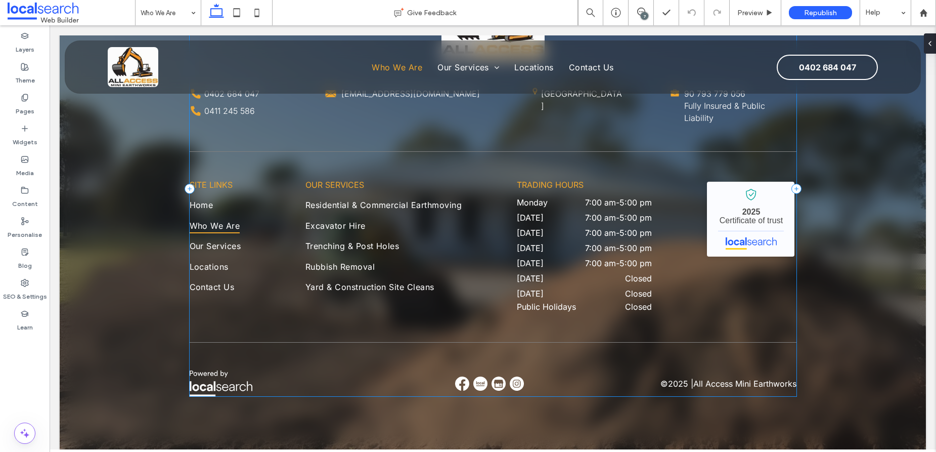
scroll to position [963, 0]
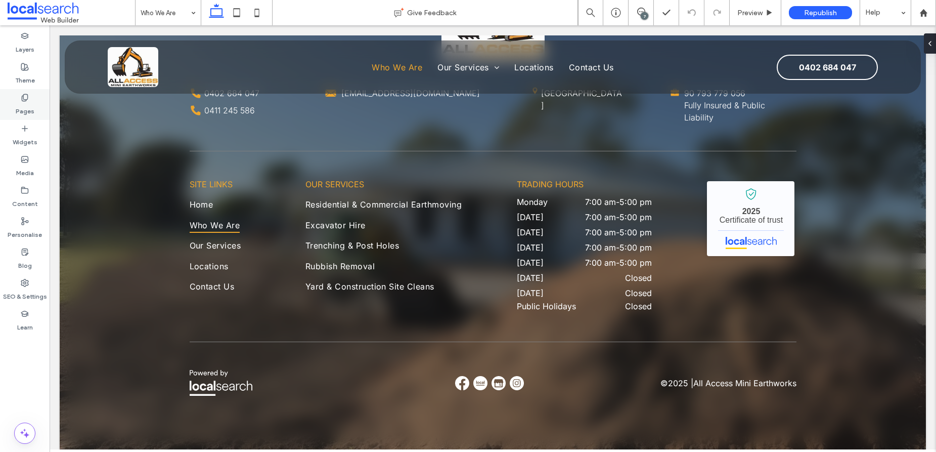
click at [26, 100] on use at bounding box center [25, 97] width 6 height 7
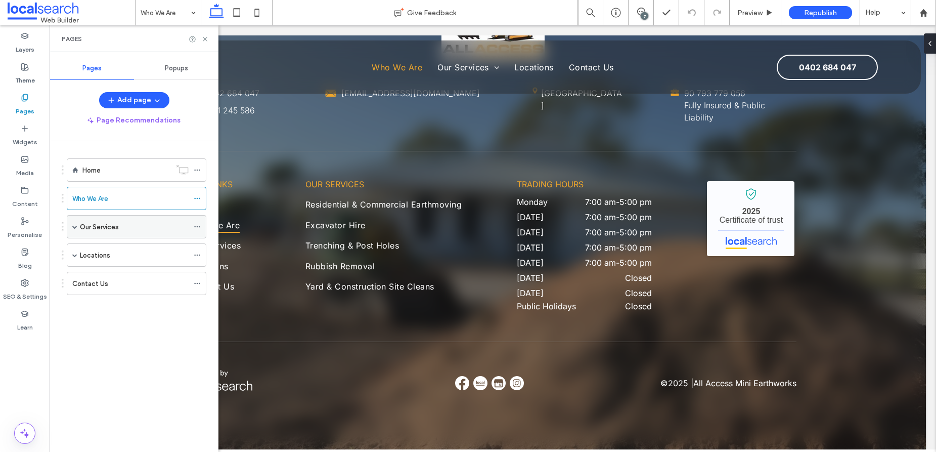
click at [121, 232] on div "Our Services" at bounding box center [134, 226] width 109 height 22
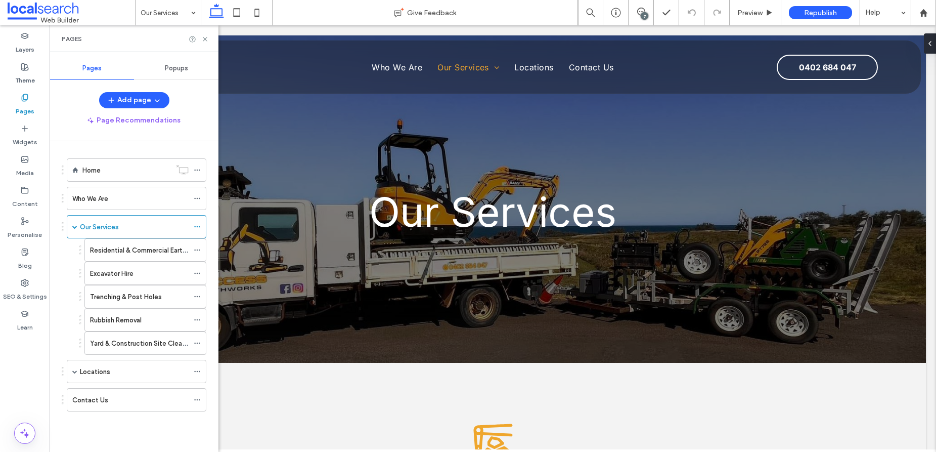
scroll to position [0, 0]
drag, startPoint x: 206, startPoint y: 38, endPoint x: 297, endPoint y: 165, distance: 155.8
click at [206, 38] on icon at bounding box center [205, 39] width 8 height 8
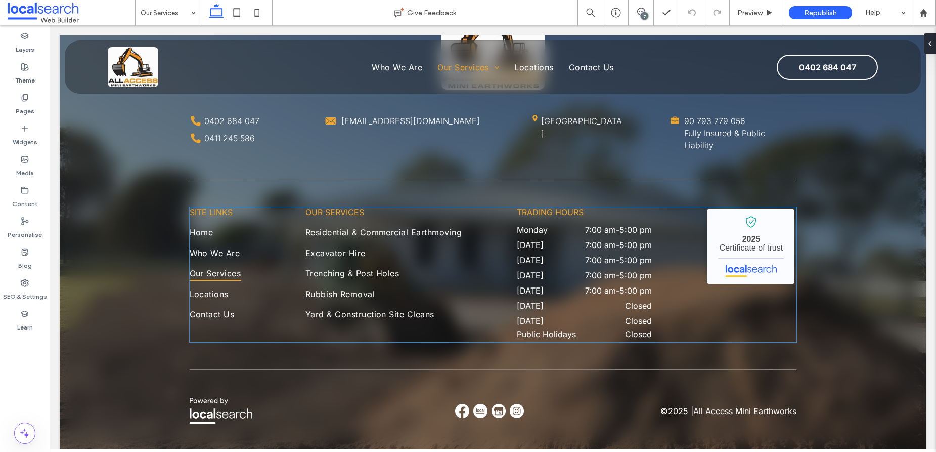
scroll to position [1689, 0]
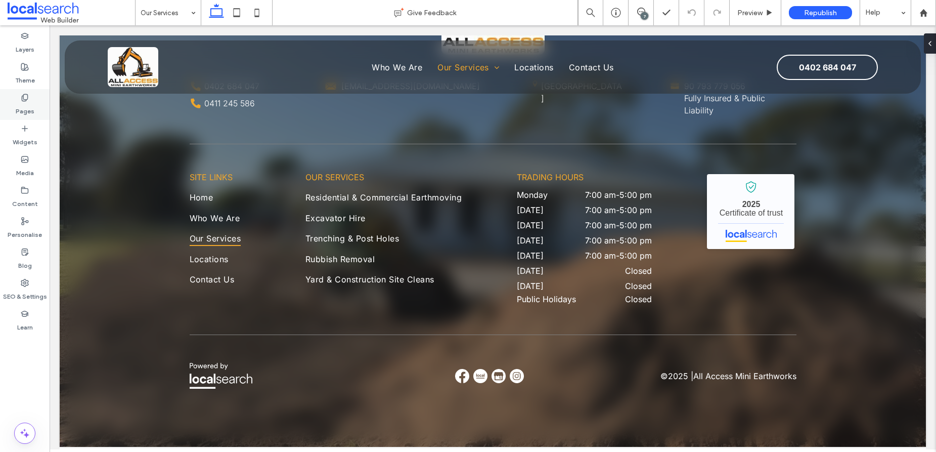
click at [16, 103] on label "Pages" at bounding box center [25, 109] width 19 height 14
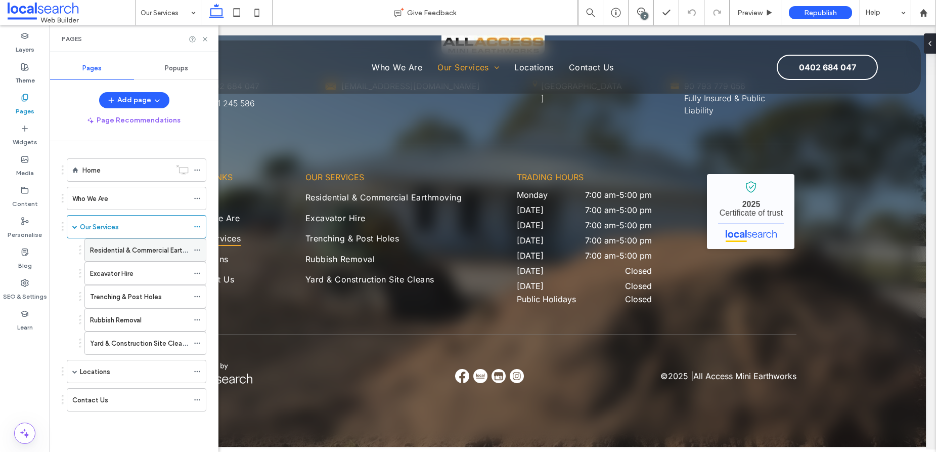
click at [134, 252] on label "Residential & Commercial Earthmoving" at bounding box center [148, 250] width 117 height 18
click at [204, 38] on icon at bounding box center [205, 39] width 8 height 8
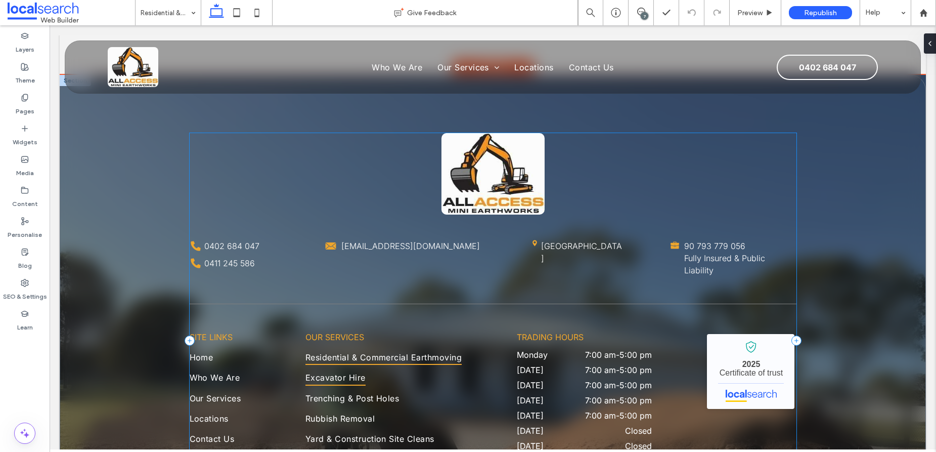
scroll to position [2523, 0]
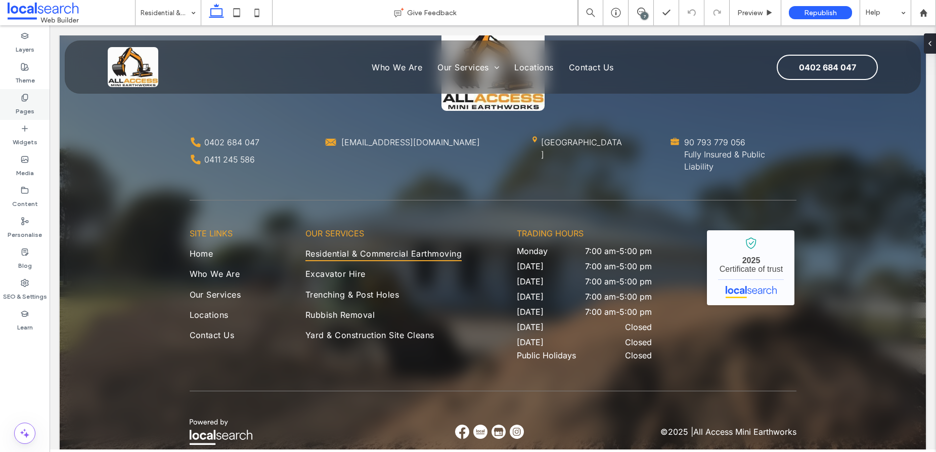
click at [30, 102] on label "Pages" at bounding box center [25, 109] width 19 height 14
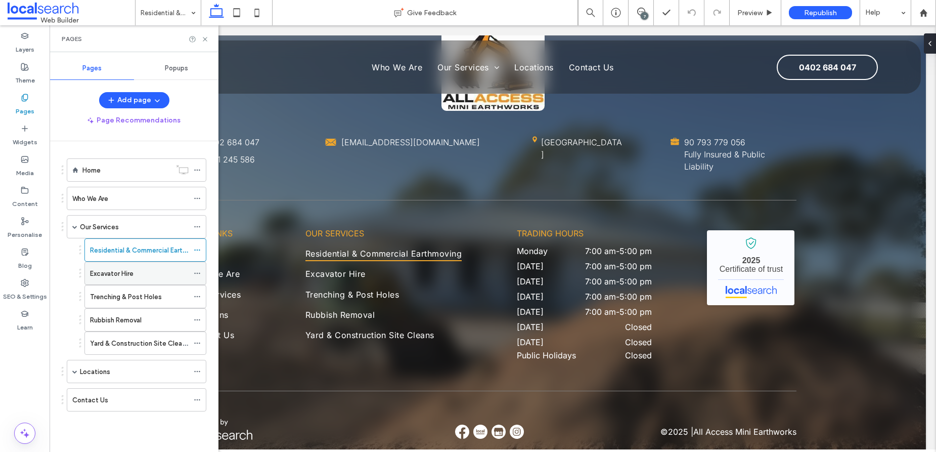
click at [133, 277] on label "Excavator Hire" at bounding box center [111, 274] width 43 height 18
click at [204, 42] on icon at bounding box center [205, 39] width 8 height 8
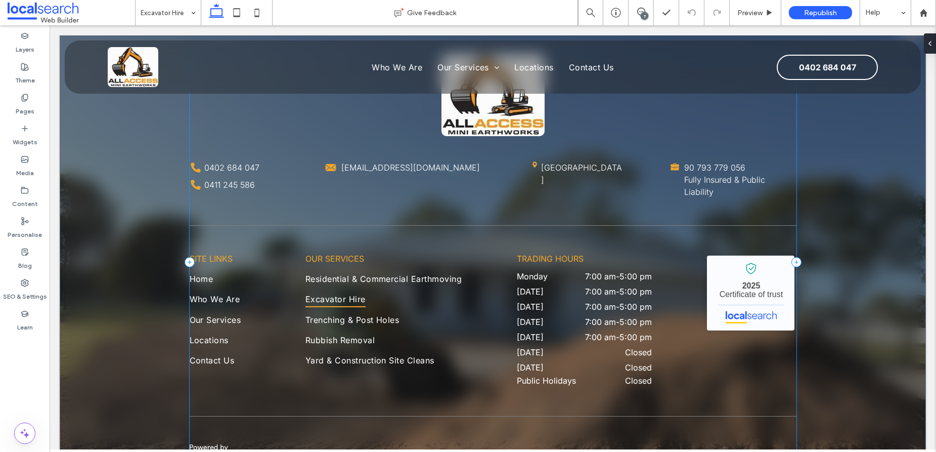
scroll to position [2139, 0]
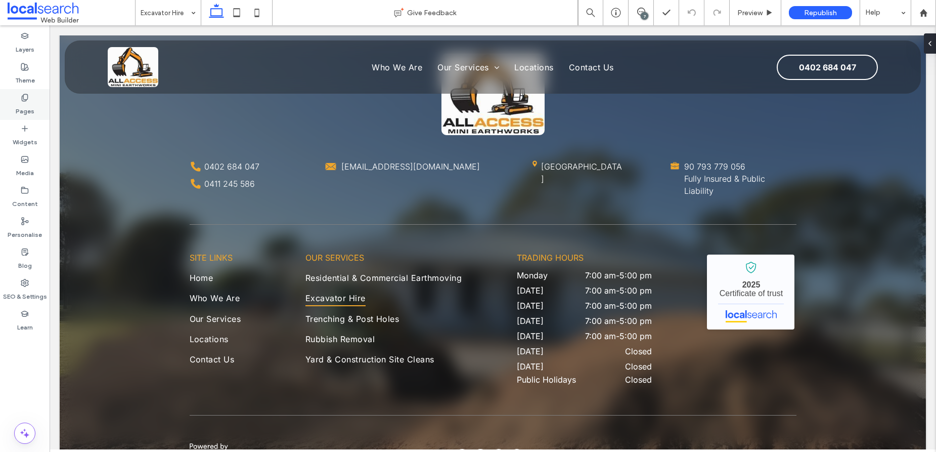
click at [32, 98] on div "Pages" at bounding box center [25, 104] width 50 height 31
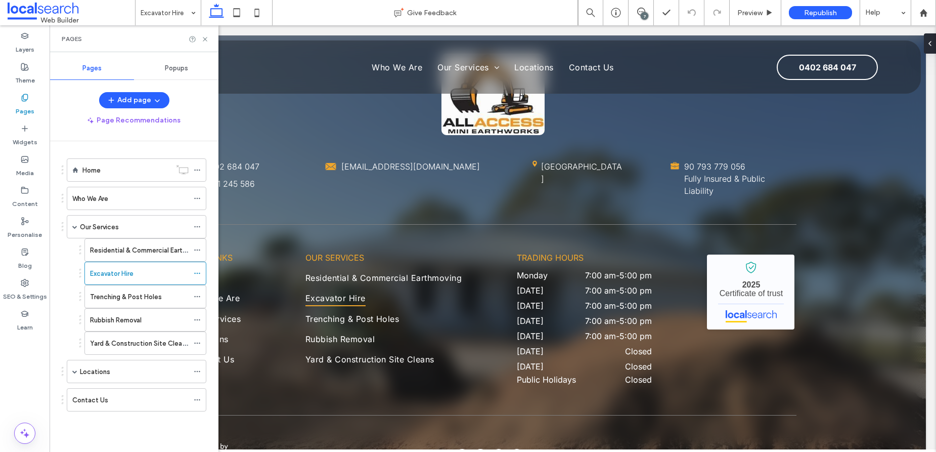
click at [141, 296] on label "Trenching & Post Holes" at bounding box center [126, 297] width 72 height 18
click at [206, 39] on icon at bounding box center [205, 39] width 8 height 8
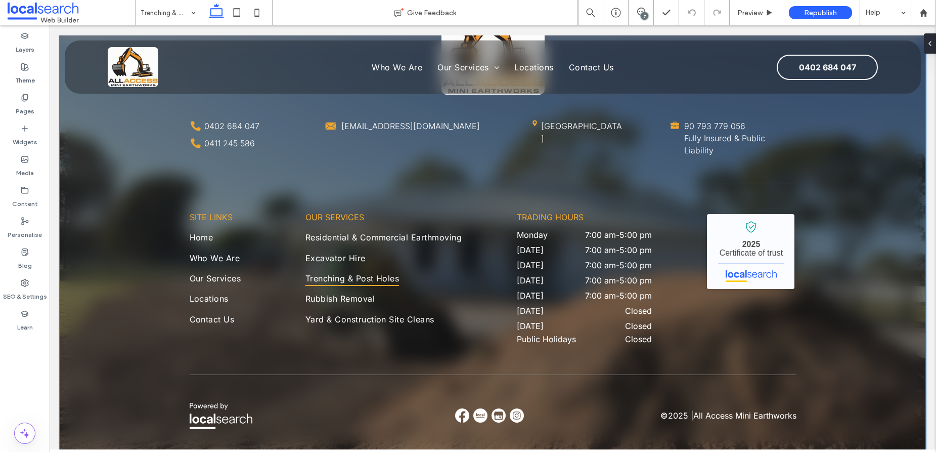
scroll to position [2508, 0]
click at [27, 99] on icon at bounding box center [25, 98] width 8 height 8
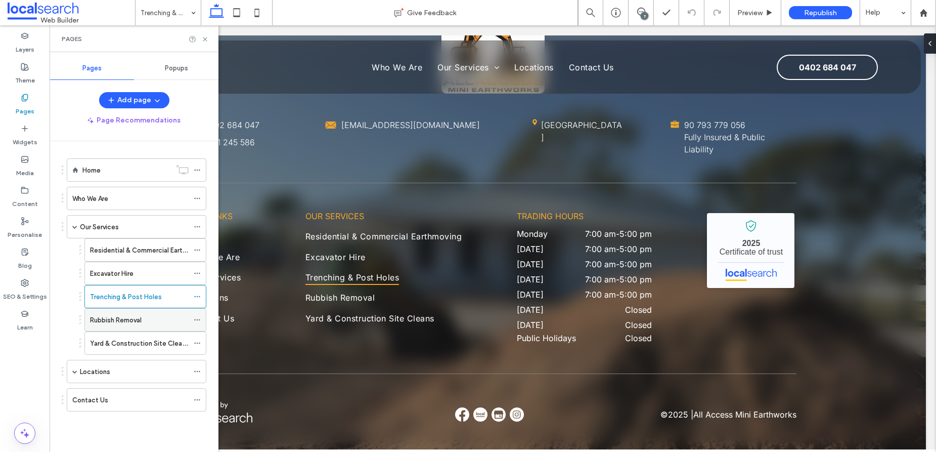
click at [130, 319] on label "Rubbish Removal" at bounding box center [116, 320] width 52 height 18
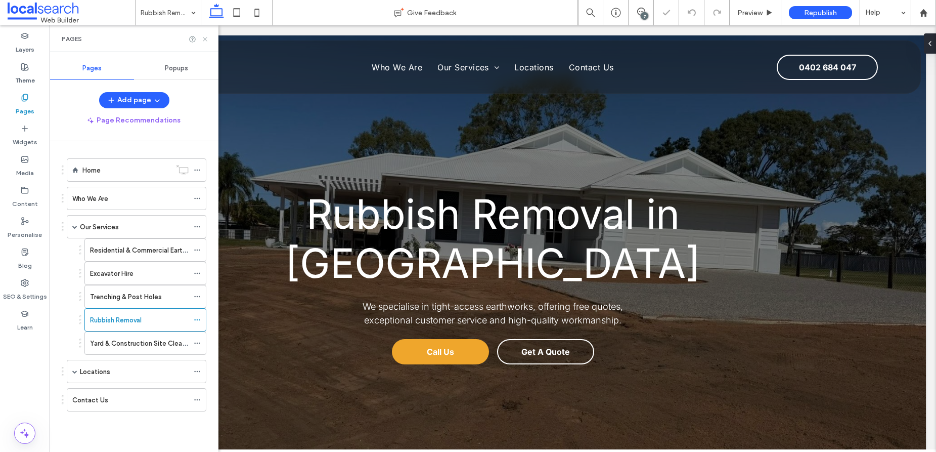
drag, startPoint x: 204, startPoint y: 39, endPoint x: 169, endPoint y: 39, distance: 34.9
click at [204, 39] on icon at bounding box center [205, 39] width 8 height 8
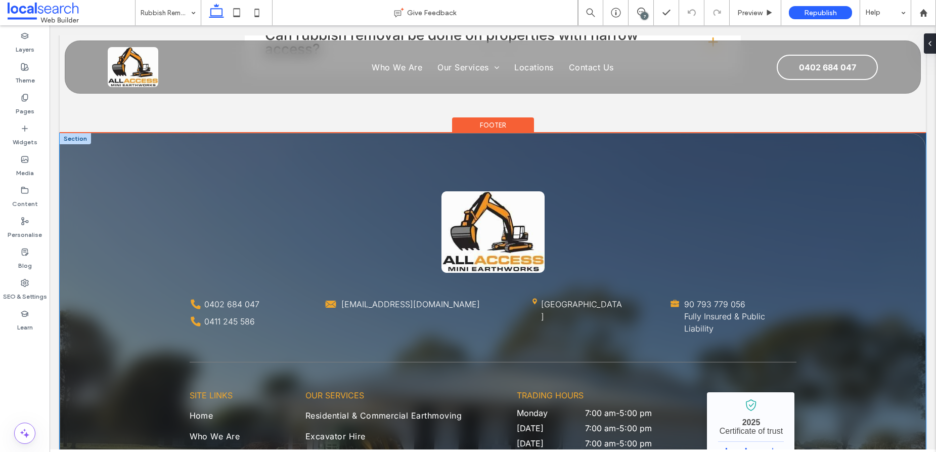
scroll to position [2124, 0]
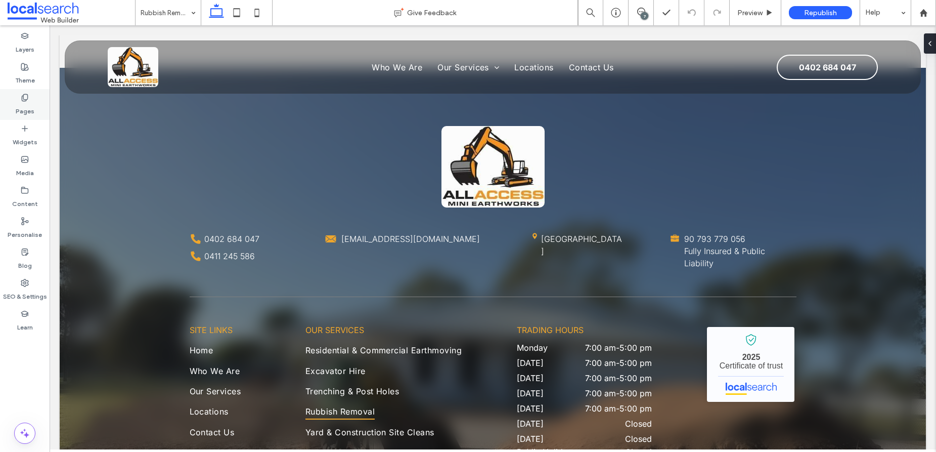
click at [28, 102] on label "Pages" at bounding box center [25, 109] width 19 height 14
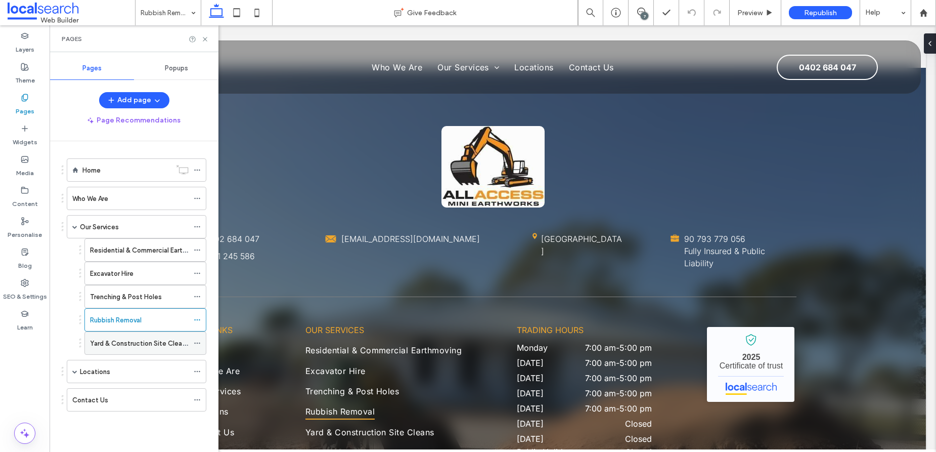
click at [135, 342] on label "Yard & Construction Site Cleans" at bounding box center [139, 343] width 99 height 18
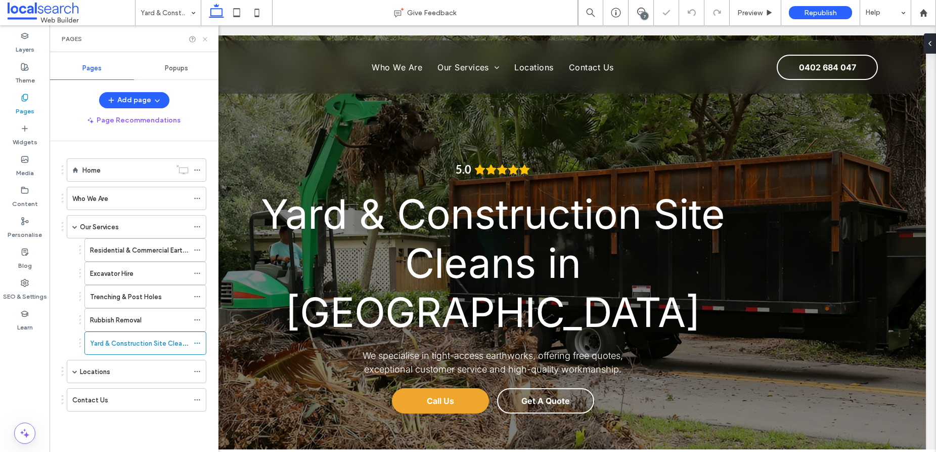
click at [205, 37] on icon at bounding box center [205, 39] width 8 height 8
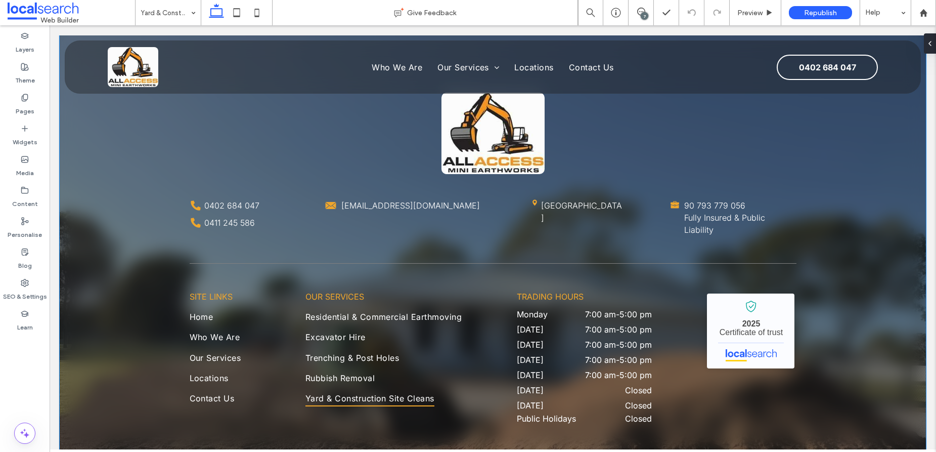
scroll to position [2404, 0]
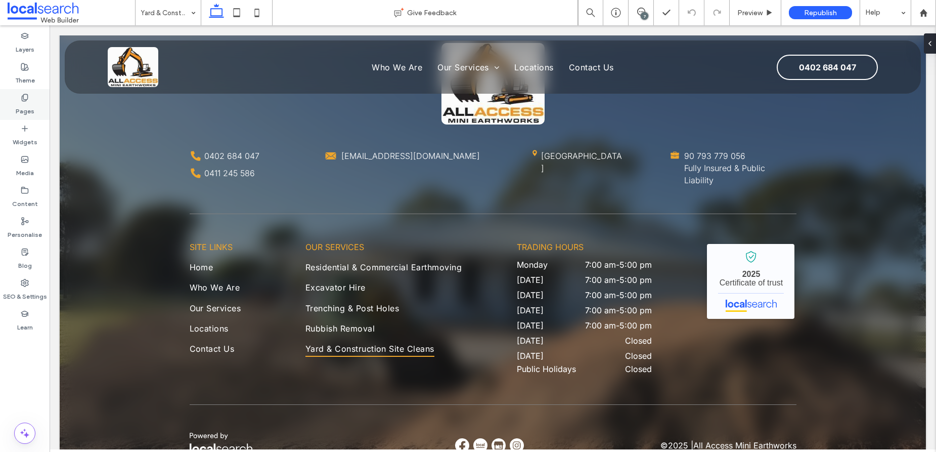
click at [25, 107] on label "Pages" at bounding box center [25, 109] width 19 height 14
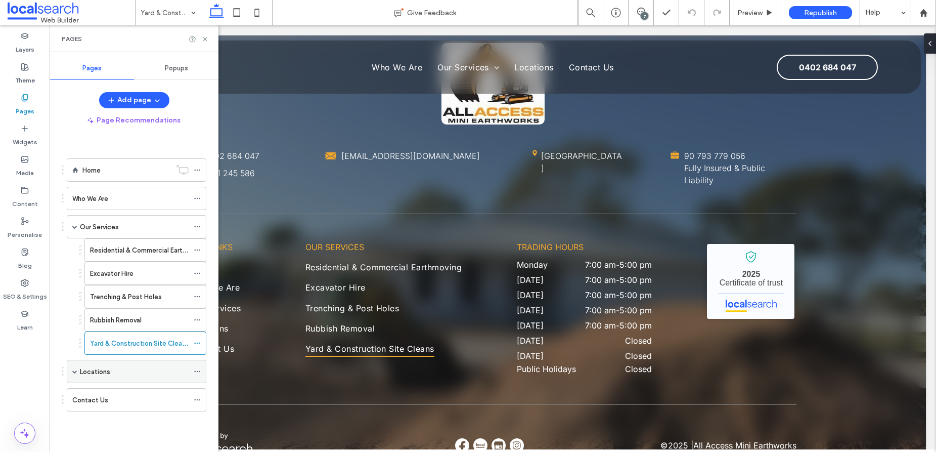
click at [102, 371] on label "Locations" at bounding box center [95, 372] width 30 height 18
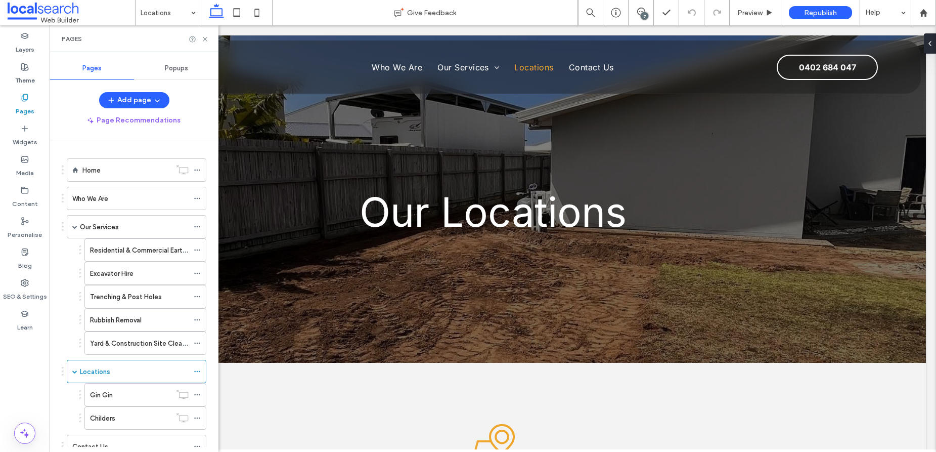
scroll to position [0, 0]
drag, startPoint x: 205, startPoint y: 39, endPoint x: 380, endPoint y: 145, distance: 204.2
click at [205, 39] on icon at bounding box center [205, 39] width 8 height 8
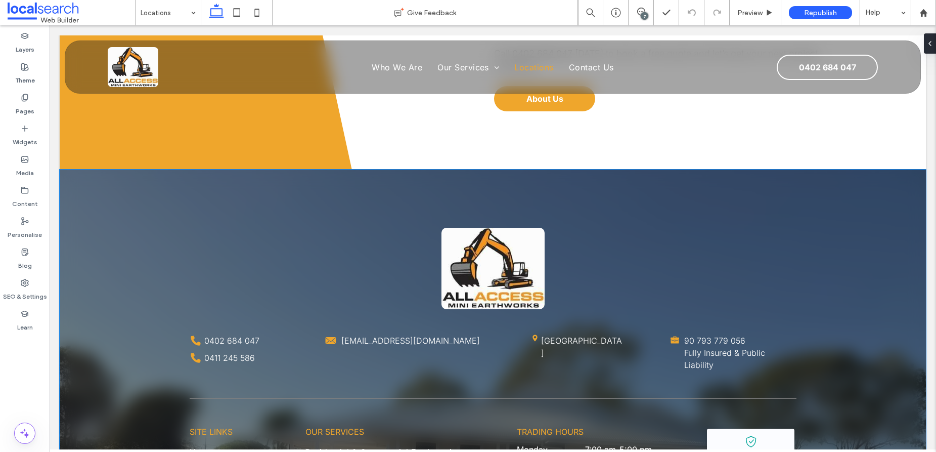
scroll to position [1382, 0]
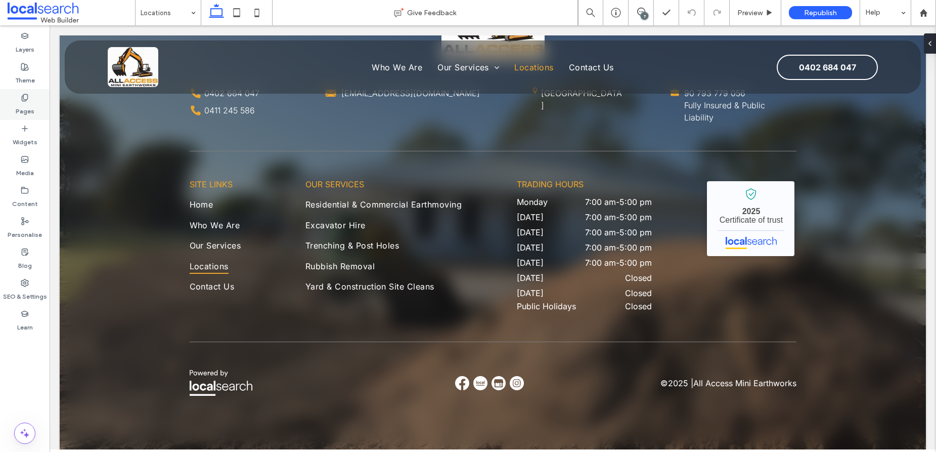
click at [19, 102] on label "Pages" at bounding box center [25, 109] width 19 height 14
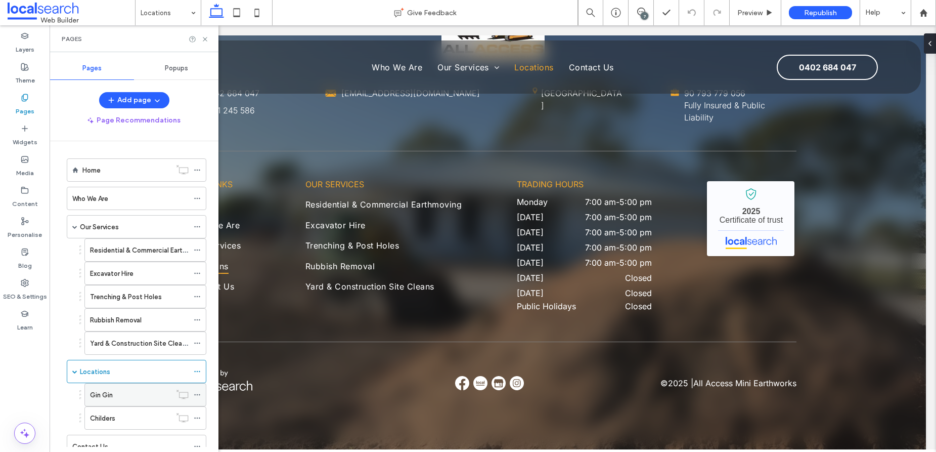
click at [124, 398] on div "Gin Gin" at bounding box center [130, 394] width 81 height 11
click at [206, 40] on use at bounding box center [205, 39] width 4 height 4
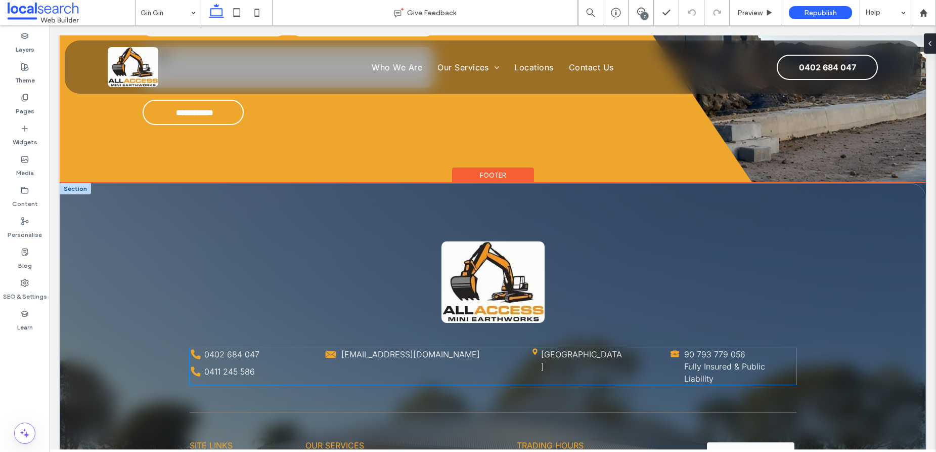
scroll to position [3522, 0]
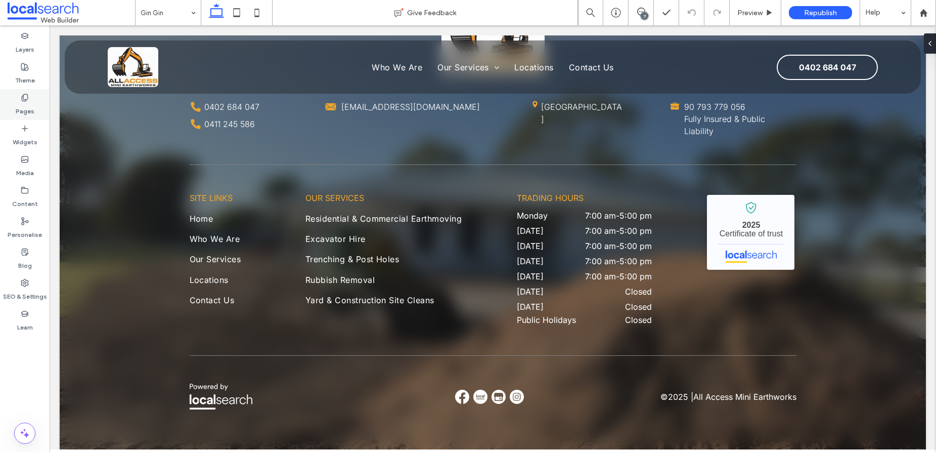
click at [24, 100] on icon at bounding box center [25, 98] width 8 height 8
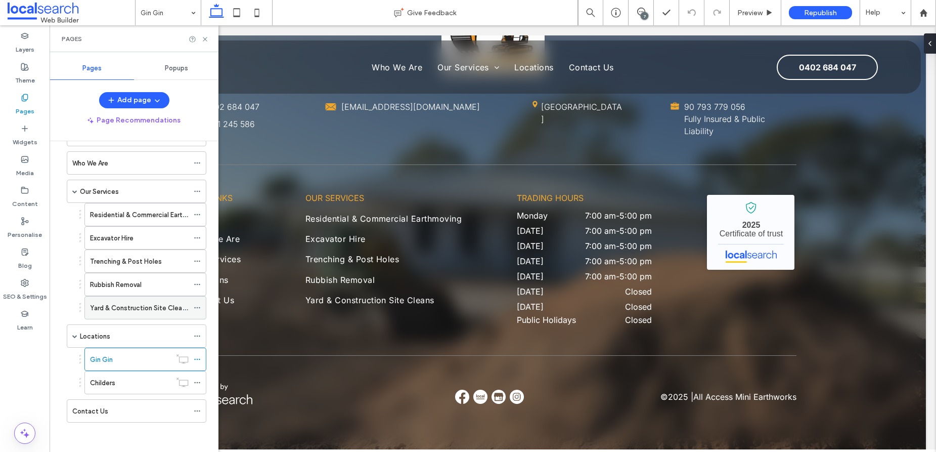
scroll to position [36, 0]
click at [120, 385] on div "Childers" at bounding box center [130, 381] width 81 height 11
click at [206, 40] on use at bounding box center [205, 39] width 4 height 4
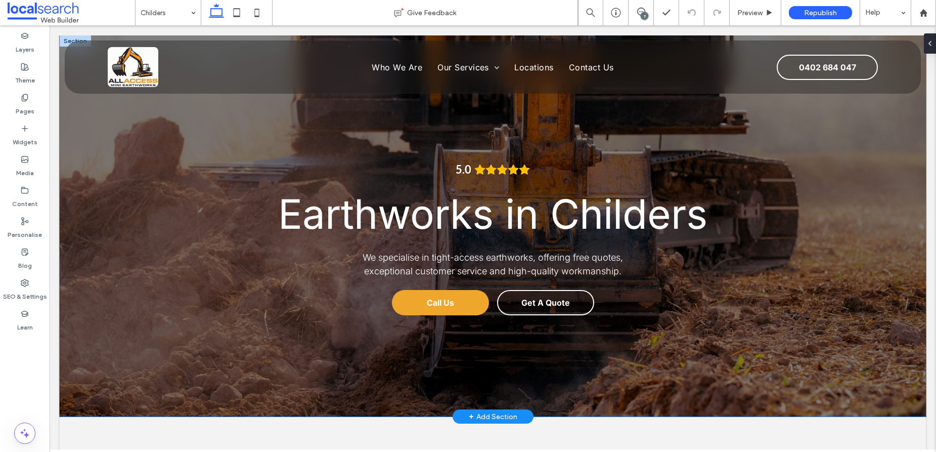
click at [853, 301] on div "5.0 Earthworks in Childers We specialise in tight-access earthworks, offering f…" at bounding box center [493, 225] width 866 height 381
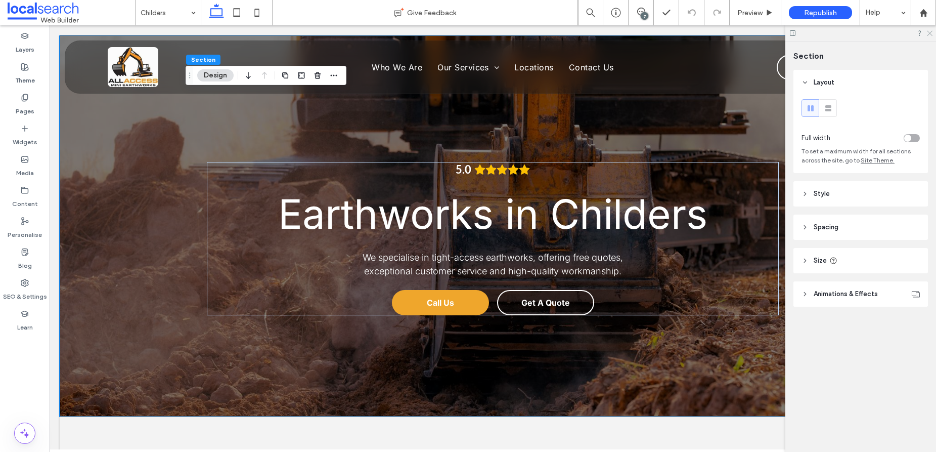
click at [930, 34] on icon at bounding box center [929, 32] width 7 height 7
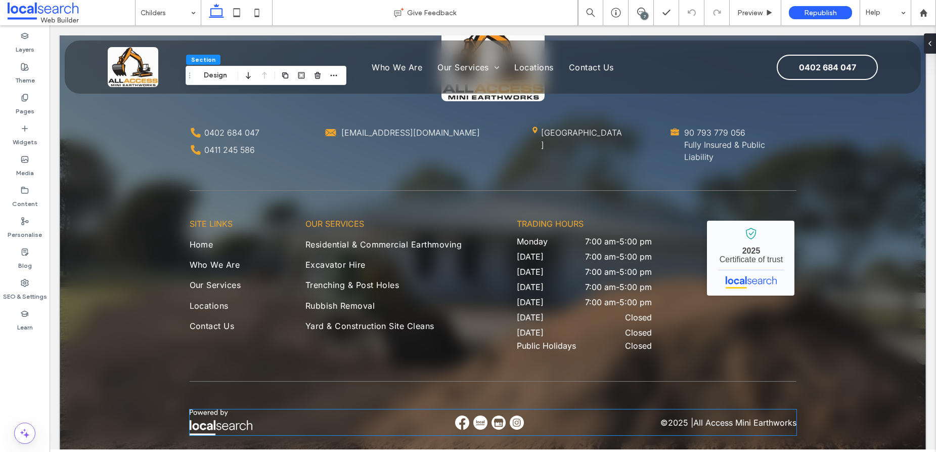
scroll to position [3499, 0]
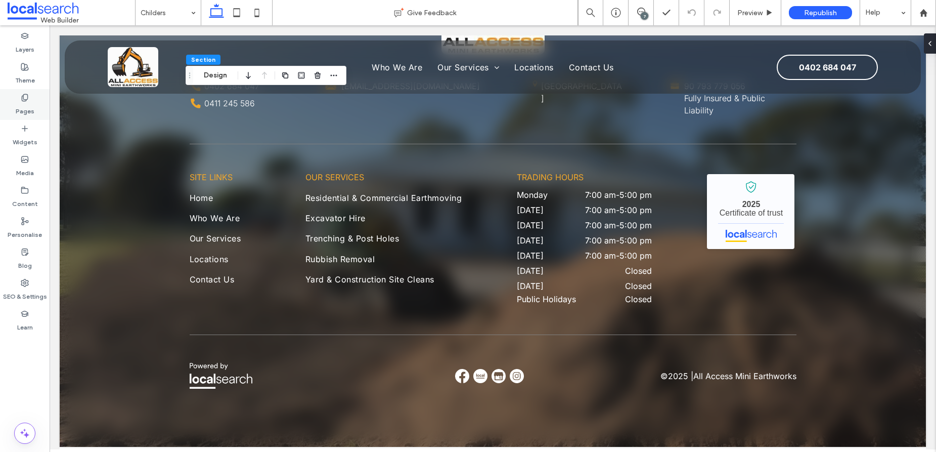
click at [24, 98] on icon at bounding box center [25, 98] width 8 height 8
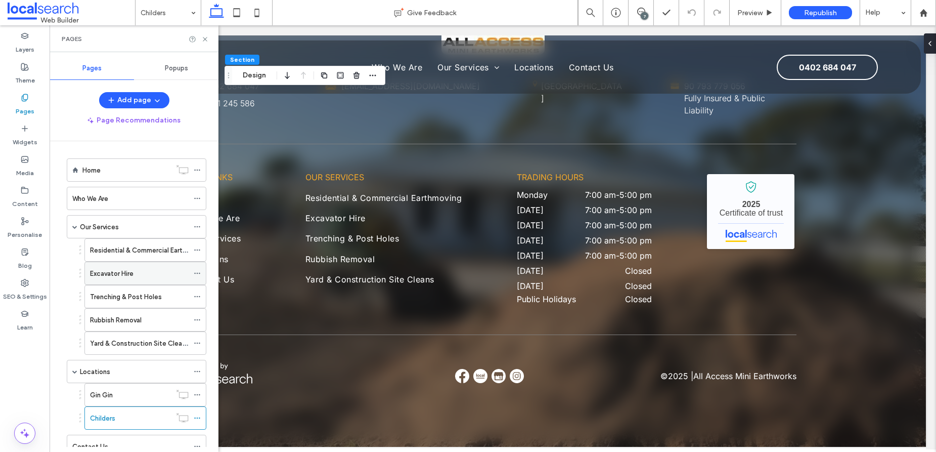
scroll to position [36, 0]
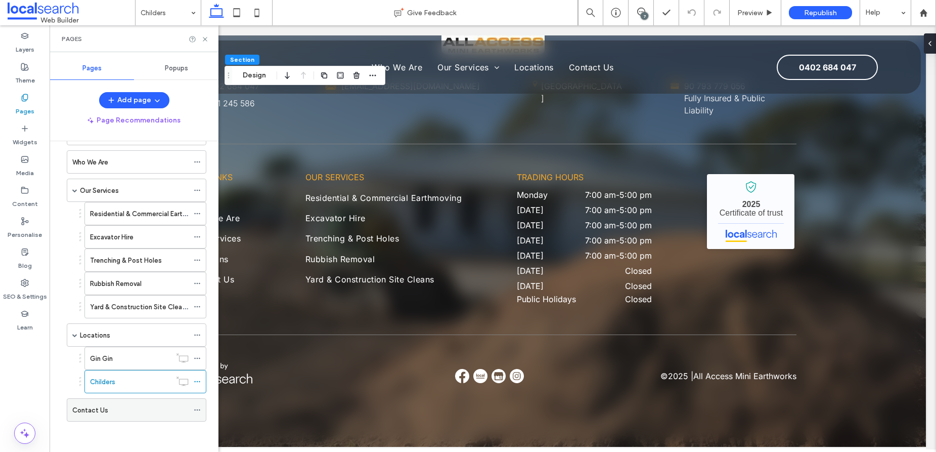
click at [110, 411] on div "Contact Us" at bounding box center [130, 410] width 116 height 11
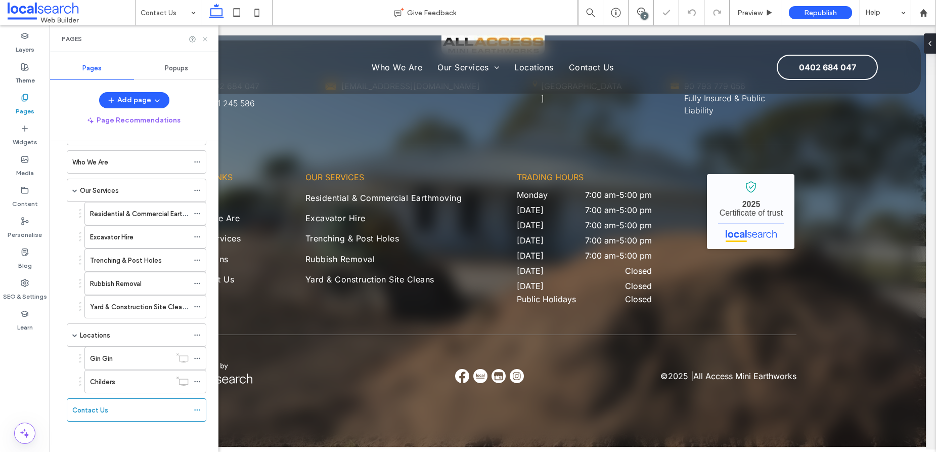
click at [205, 38] on use at bounding box center [205, 39] width 4 height 4
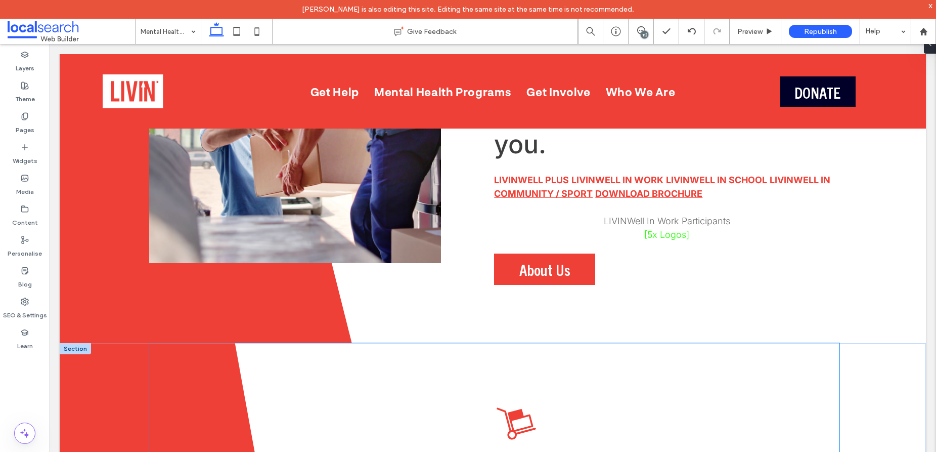
scroll to position [4729, 0]
